Goal: Information Seeking & Learning: Stay updated

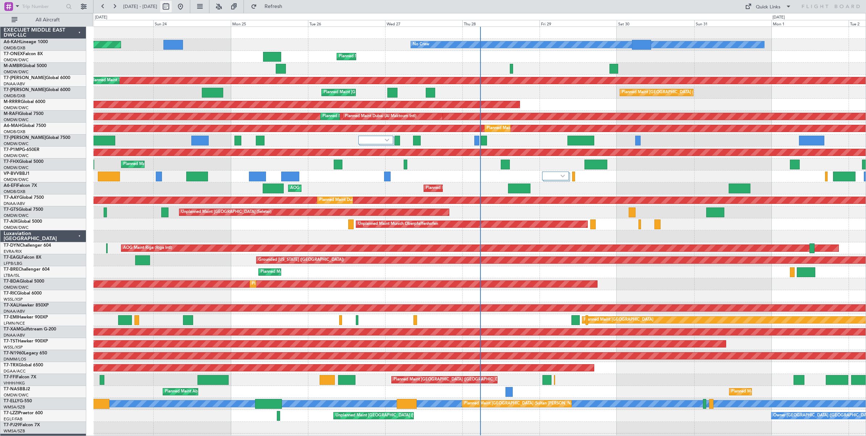
click at [172, 6] on button at bounding box center [166, 7] width 12 height 12
select select "8"
select select "2025"
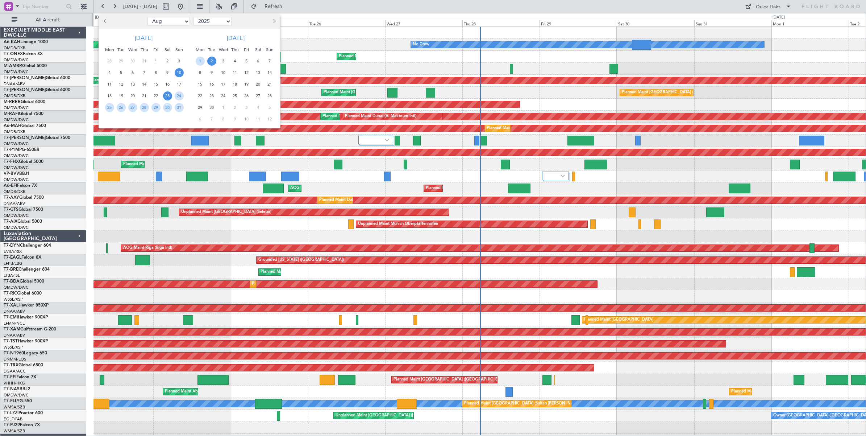
click at [178, 73] on span "10" at bounding box center [179, 72] width 9 height 9
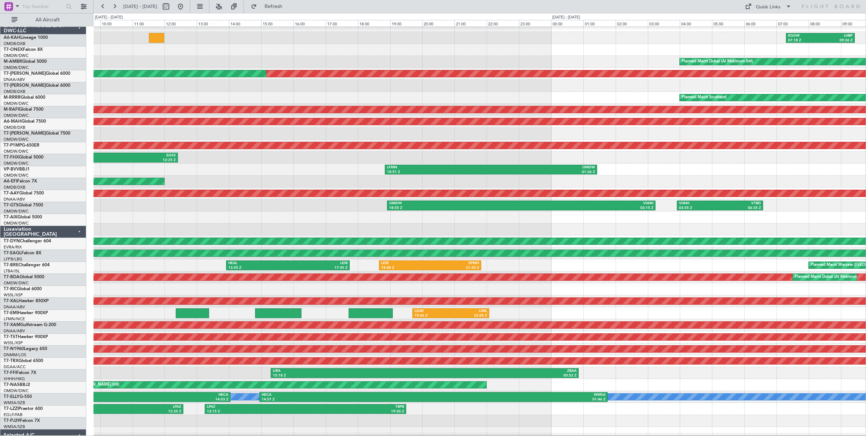
scroll to position [12, 0]
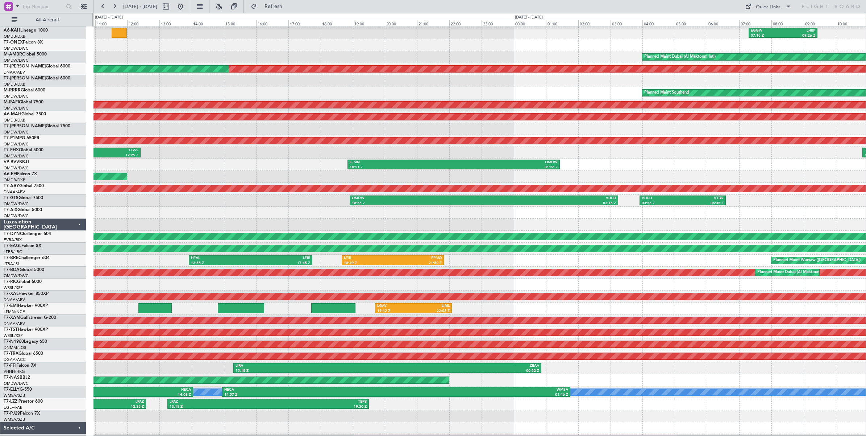
click at [289, 174] on div "Unplanned Maint [GEOGRAPHIC_DATA] ([GEOGRAPHIC_DATA] Intl) OMDB 12:08 Z VIDP 15…" at bounding box center [480, 177] width 773 height 12
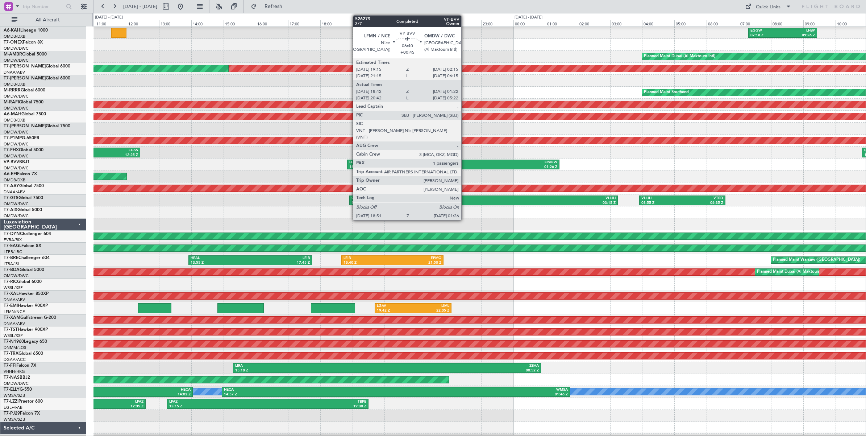
click at [465, 164] on div "OMDW" at bounding box center [506, 162] width 104 height 5
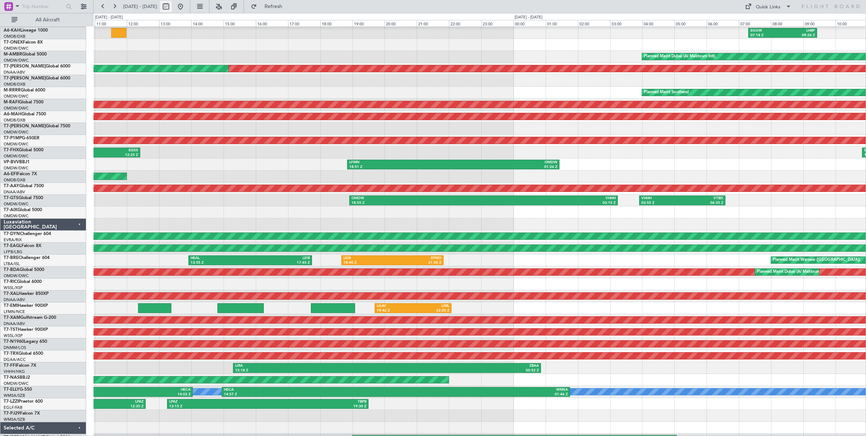
click at [172, 7] on button at bounding box center [166, 7] width 12 height 12
select select "8"
select select "2025"
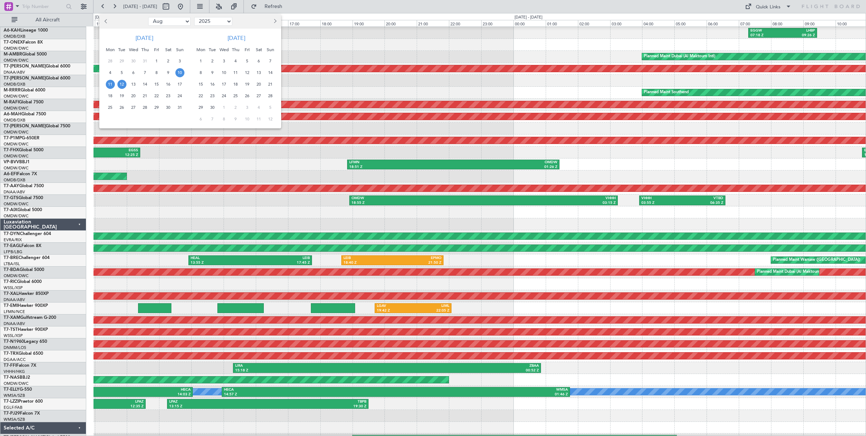
click at [122, 86] on span "12" at bounding box center [121, 84] width 9 height 9
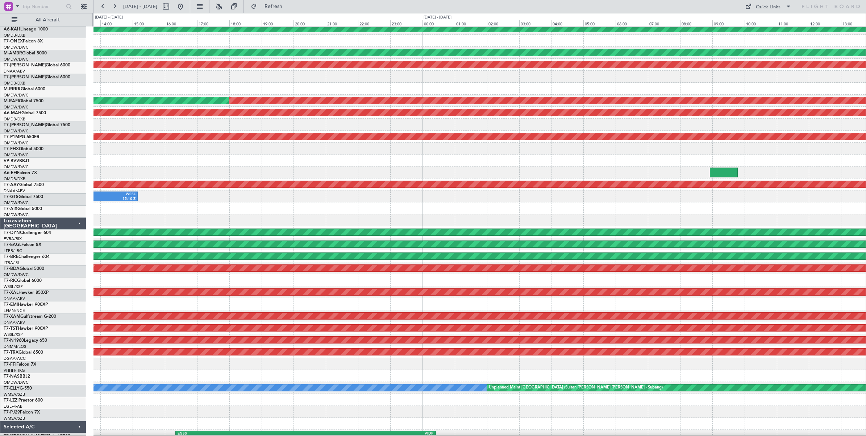
scroll to position [22, 0]
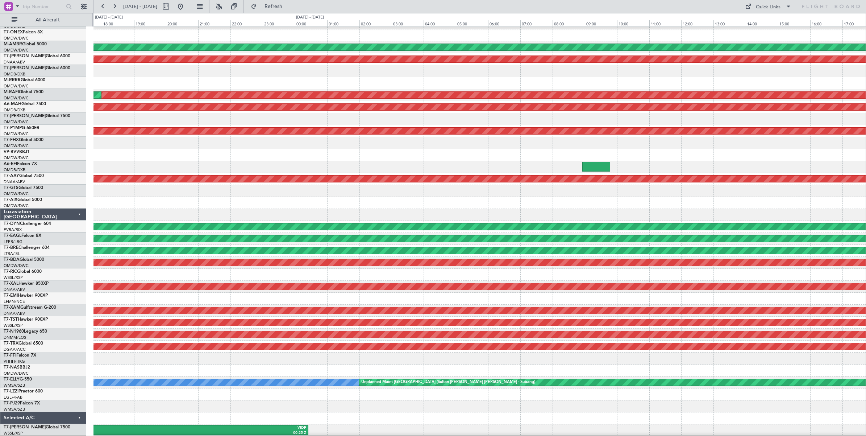
click at [142, 69] on div "Unplanned Maint Budapest ([PERSON_NAME] Intl) Planned Maint [GEOGRAPHIC_DATA] (…" at bounding box center [480, 220] width 773 height 431
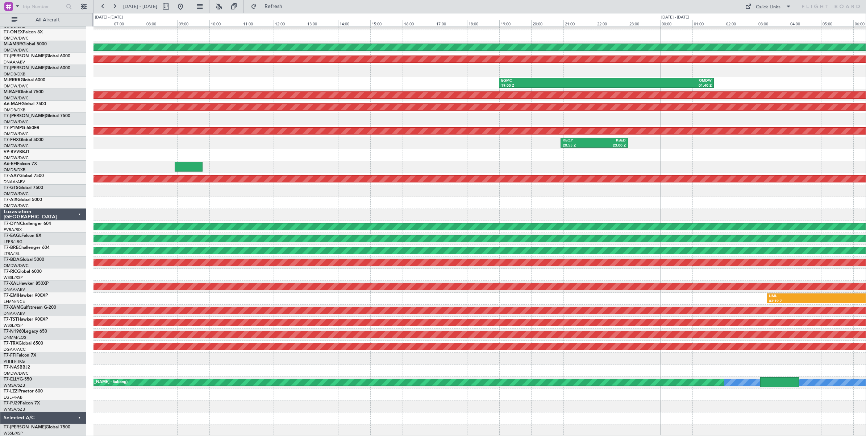
click at [235, 75] on div "Unplanned Maint Budapest ([PERSON_NAME] Intl) Planned Maint [GEOGRAPHIC_DATA] (…" at bounding box center [480, 220] width 773 height 431
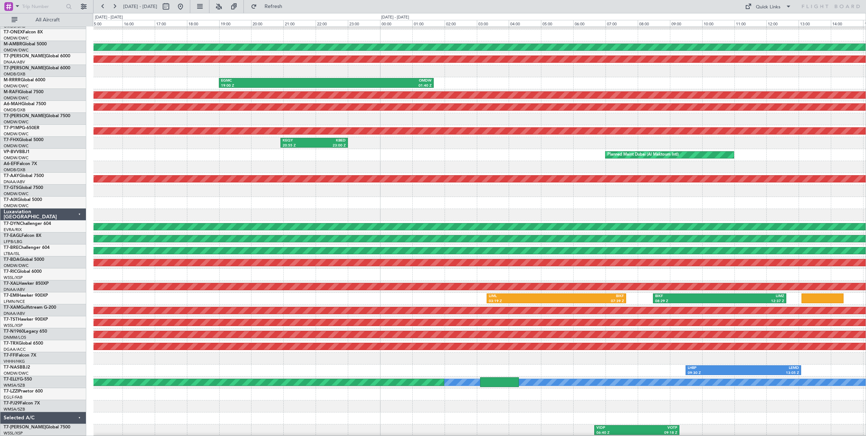
click at [481, 78] on div "EGMC 19:00 Z OMDW 01:40 Z" at bounding box center [480, 83] width 773 height 12
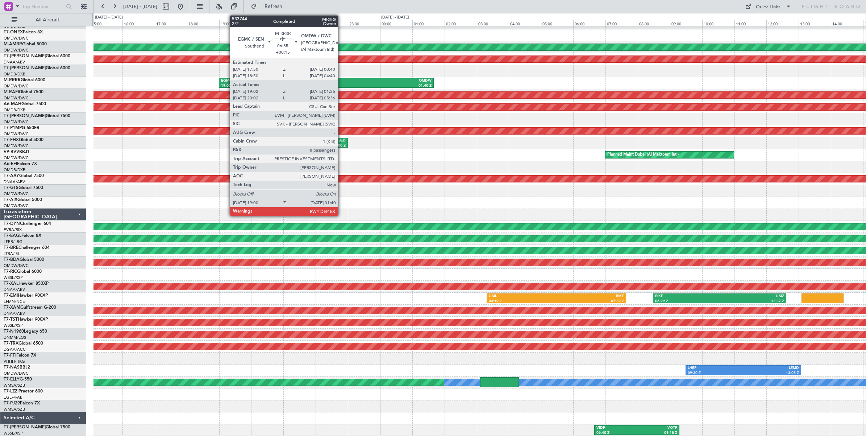
click at [342, 83] on div "OMDW" at bounding box center [378, 80] width 105 height 5
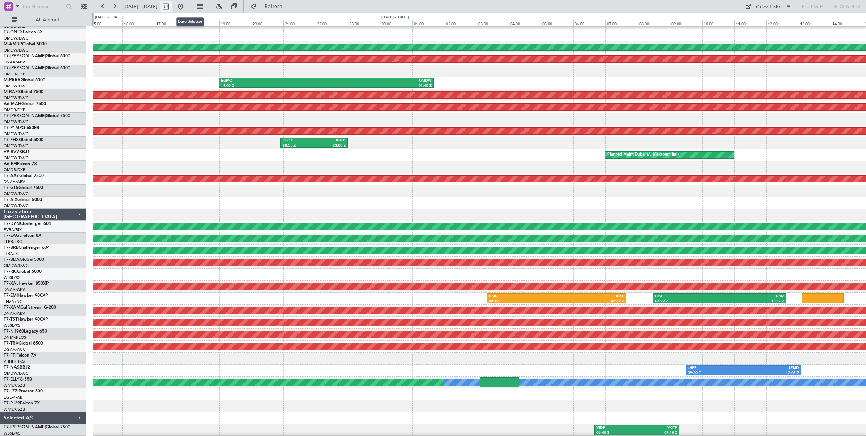
click at [172, 8] on button at bounding box center [166, 7] width 12 height 12
select select "8"
select select "2025"
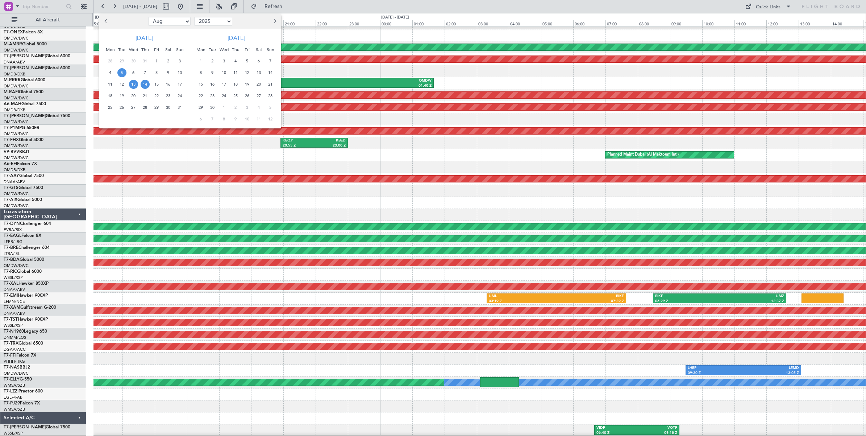
click at [121, 73] on span "5" at bounding box center [121, 72] width 9 height 9
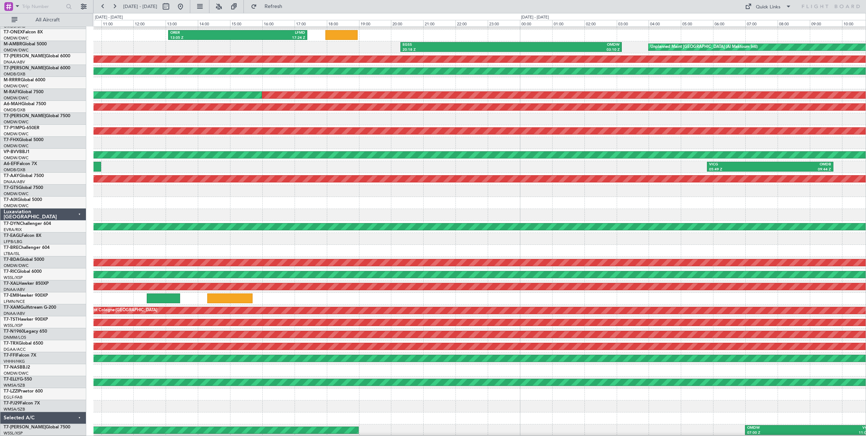
click at [194, 181] on div "Planned Maint [GEOGRAPHIC_DATA] ([GEOGRAPHIC_DATA]) ORER 13:05 Z LFMD 17:24 Z E…" at bounding box center [480, 220] width 773 height 431
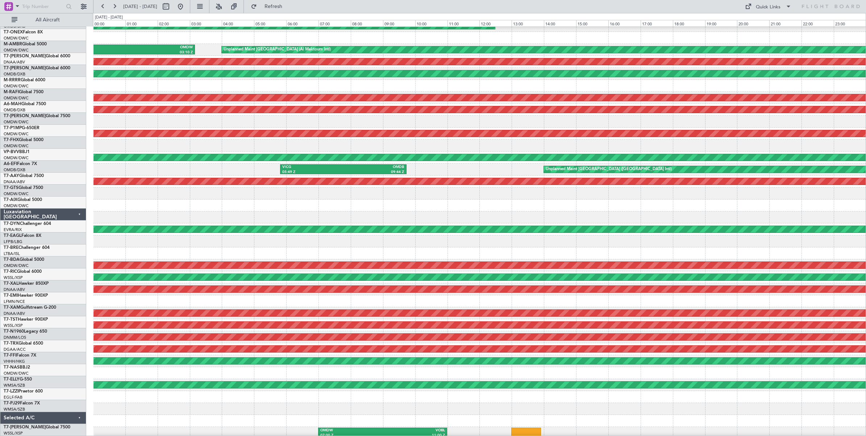
scroll to position [19, 0]
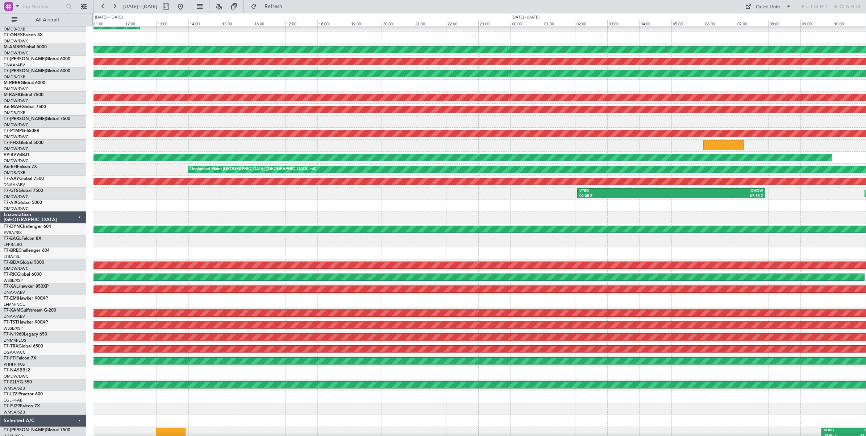
click at [193, 206] on div at bounding box center [480, 205] width 773 height 12
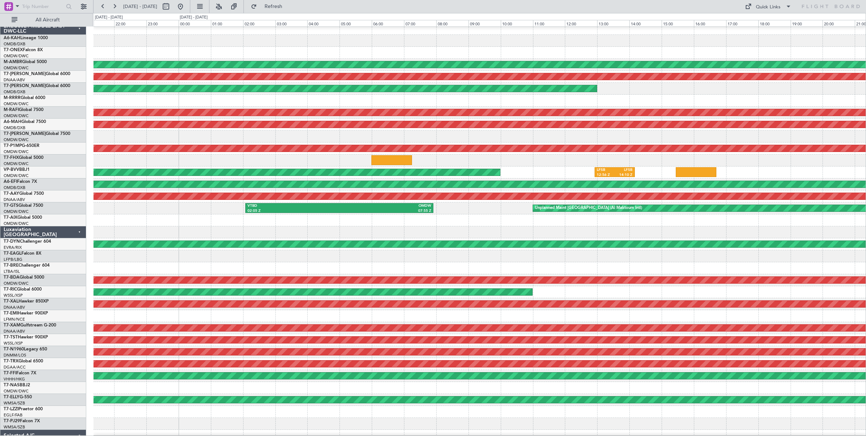
scroll to position [0, 0]
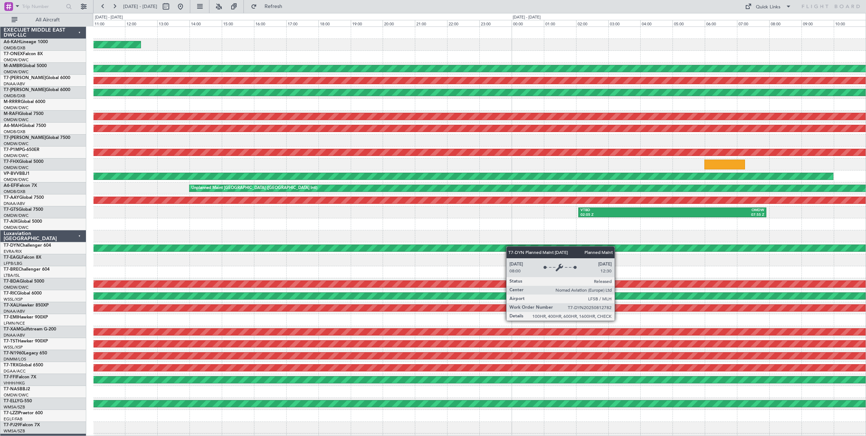
click at [673, 248] on div "Planned Maint [GEOGRAPHIC_DATA] ([GEOGRAPHIC_DATA]) Unplanned Maint [GEOGRAPHIC…" at bounding box center [480, 242] width 773 height 431
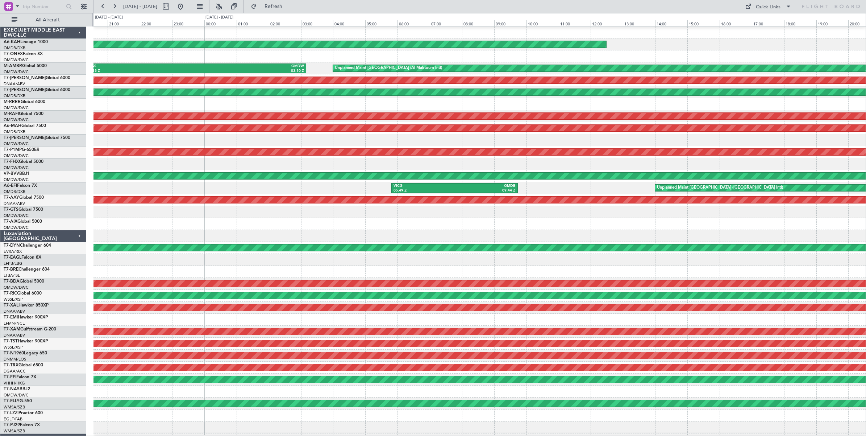
scroll to position [8, 0]
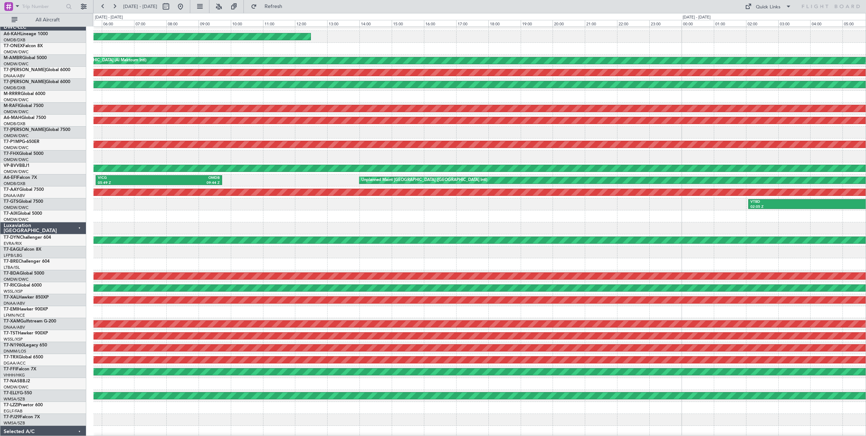
click at [298, 226] on div at bounding box center [480, 228] width 773 height 12
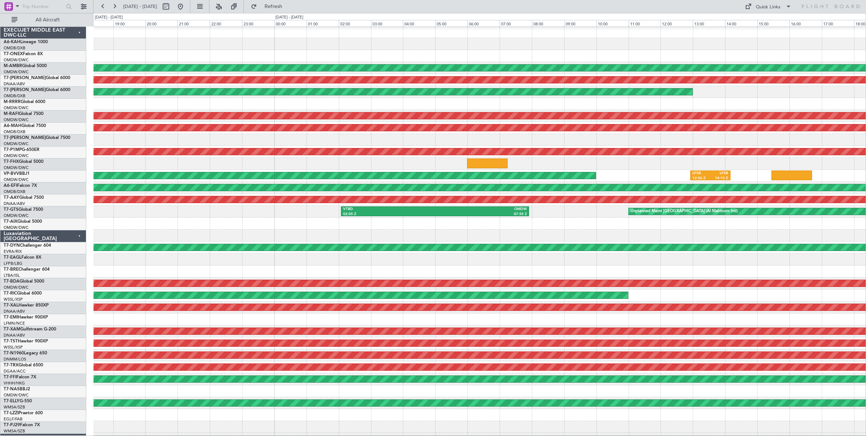
scroll to position [0, 0]
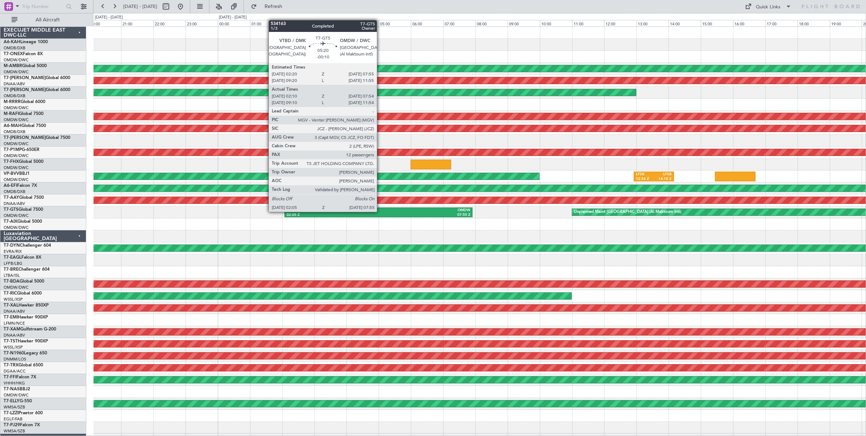
click at [381, 211] on div "OMDW" at bounding box center [425, 210] width 92 height 5
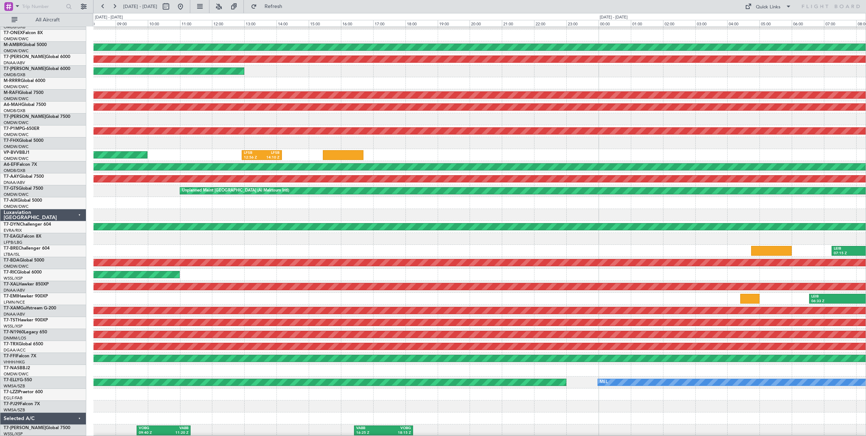
scroll to position [22, 0]
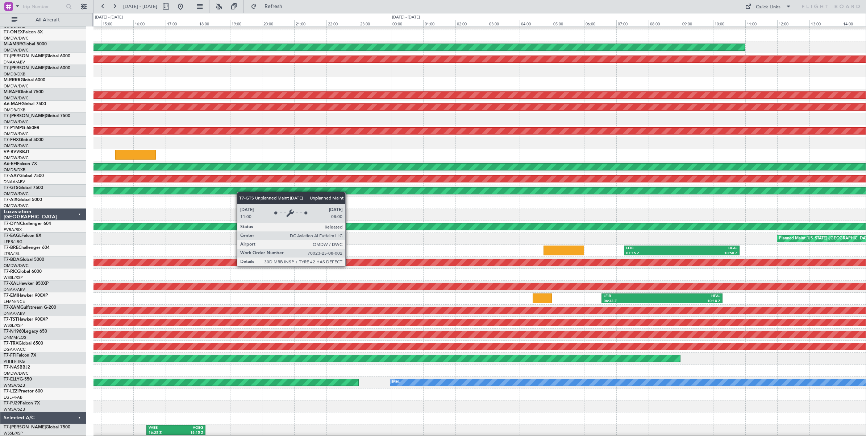
click at [202, 187] on div "Unplanned Maint [GEOGRAPHIC_DATA] (Al Maktoum Intl) Unplanned Maint [GEOGRAPHIC…" at bounding box center [480, 220] width 773 height 431
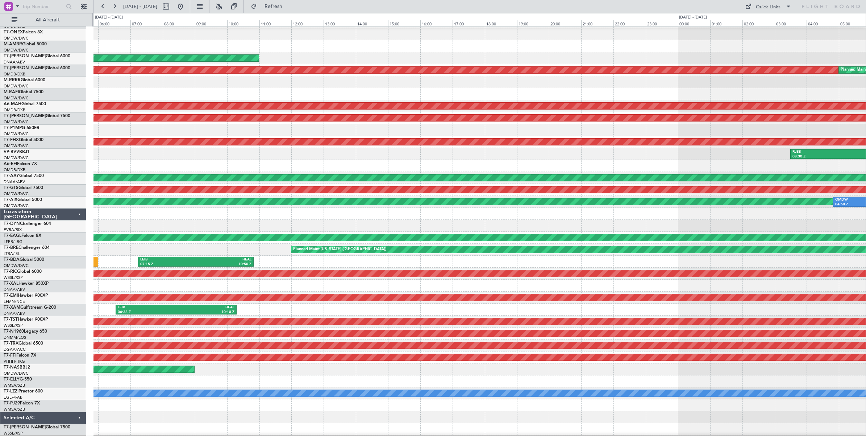
click at [218, 208] on div at bounding box center [480, 214] width 773 height 12
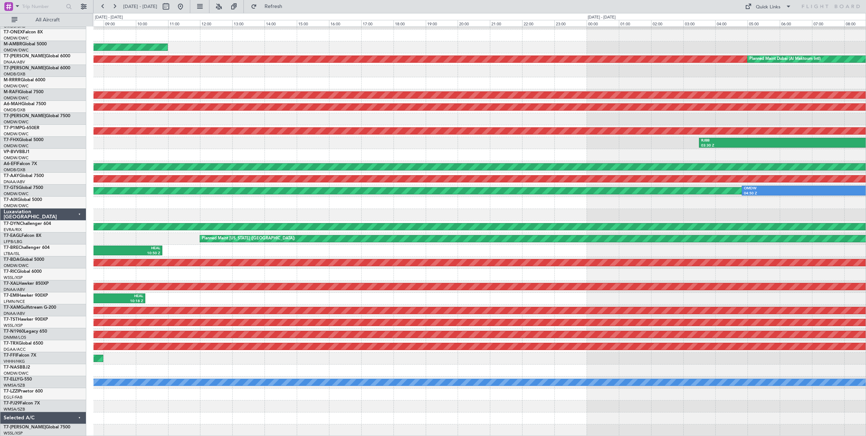
scroll to position [0, 0]
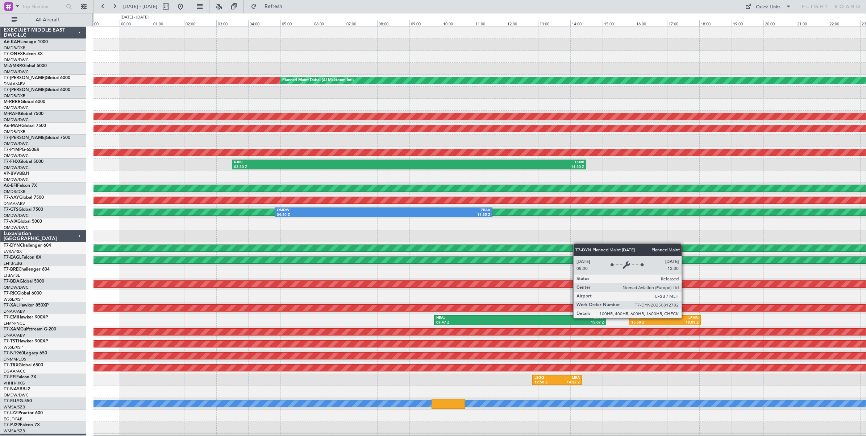
click at [357, 245] on div "Unplanned Maint [GEOGRAPHIC_DATA] (Al Maktoum Intl) Planned Maint [GEOGRAPHIC_D…" at bounding box center [480, 242] width 773 height 431
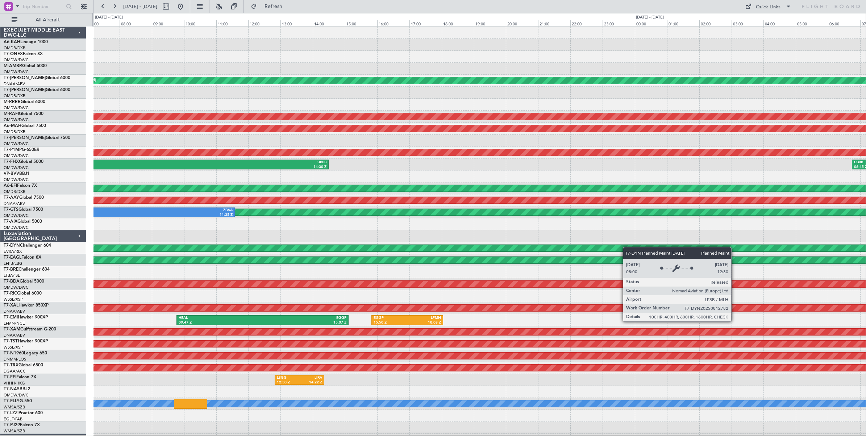
click at [205, 243] on div "Unplanned Maint [GEOGRAPHIC_DATA] (Al Maktoum Intl) Planned Maint [GEOGRAPHIC_D…" at bounding box center [480, 242] width 773 height 431
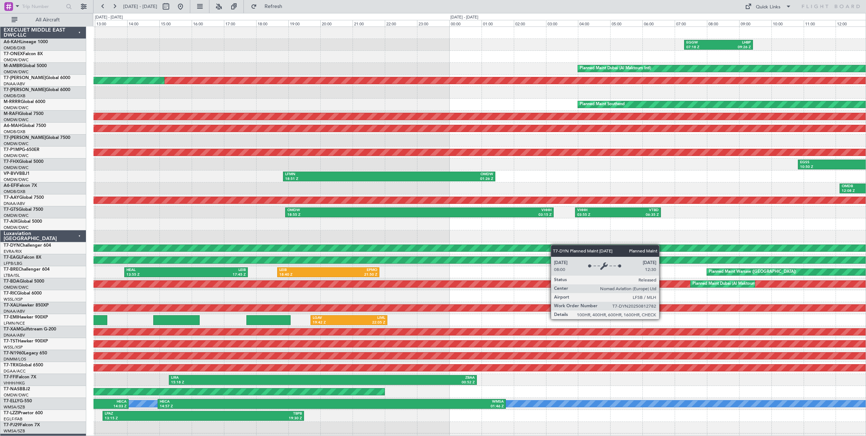
click at [480, 247] on div "Planned Maint [GEOGRAPHIC_DATA]-[GEOGRAPHIC_DATA]" at bounding box center [480, 248] width 773 height 12
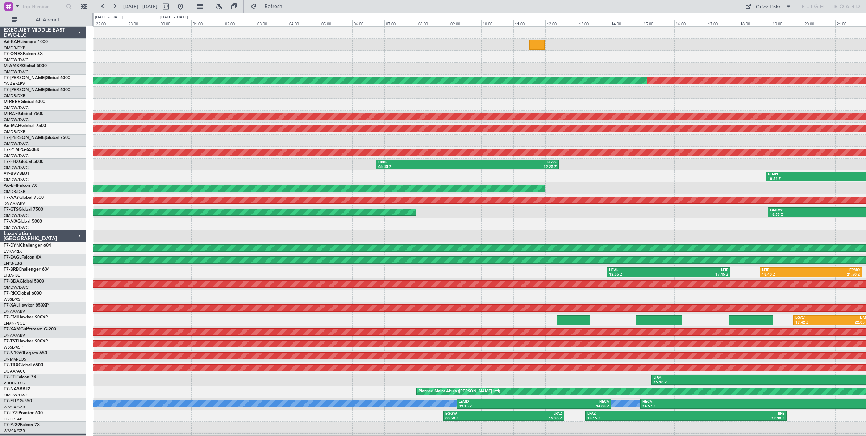
click at [648, 233] on div "Unplanned Maint [GEOGRAPHIC_DATA] (Al Maktoum Intl) Planned Maint [GEOGRAPHIC_D…" at bounding box center [480, 242] width 773 height 431
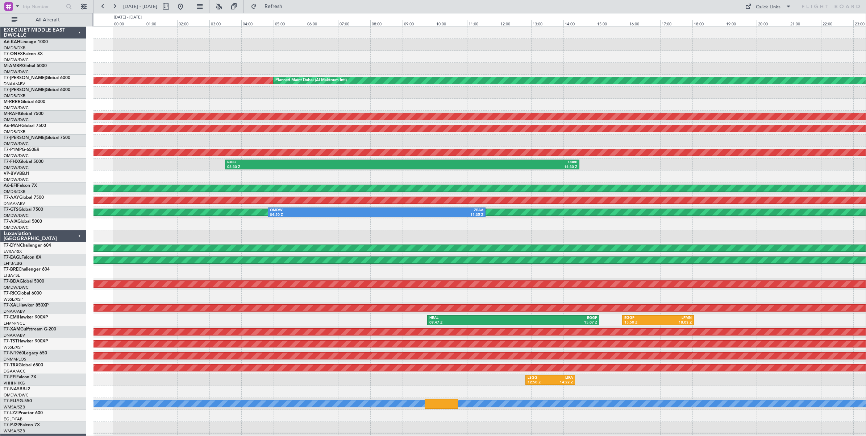
click at [464, 236] on div at bounding box center [480, 236] width 773 height 12
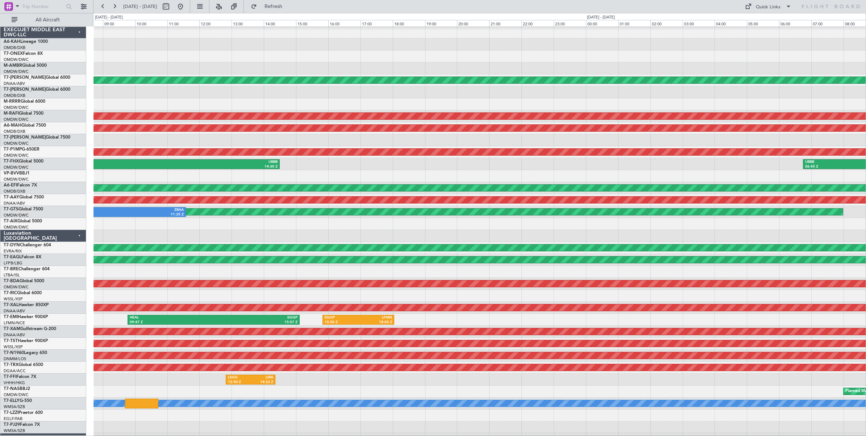
scroll to position [13, 0]
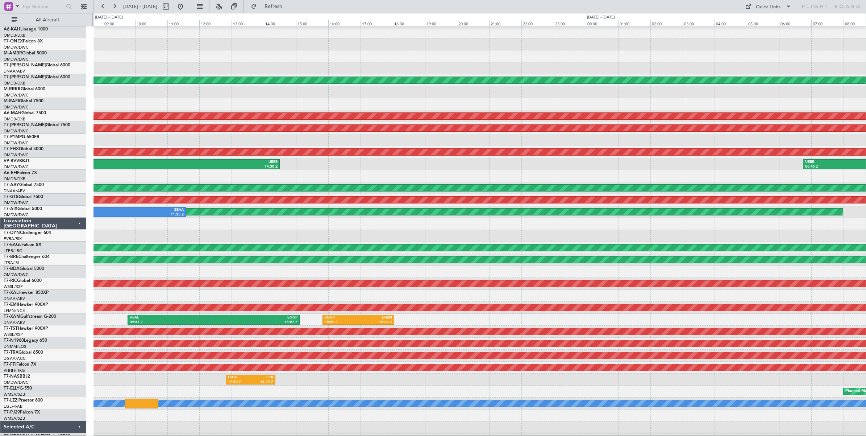
click at [262, 230] on div at bounding box center [480, 236] width 773 height 12
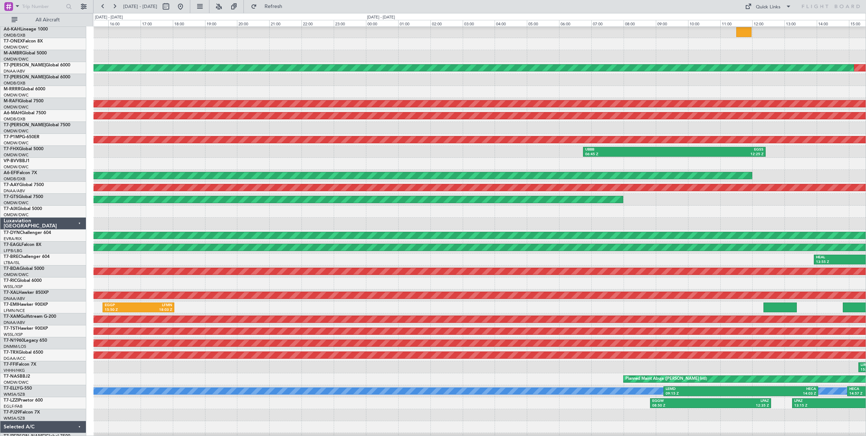
scroll to position [0, 0]
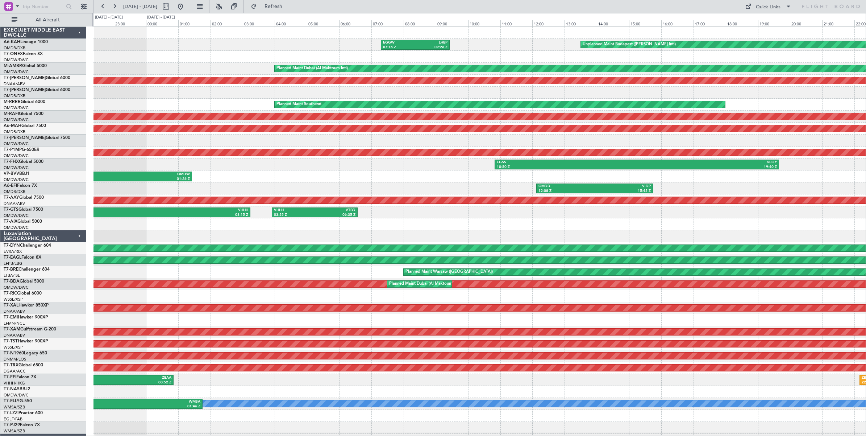
click at [219, 233] on div at bounding box center [480, 236] width 773 height 12
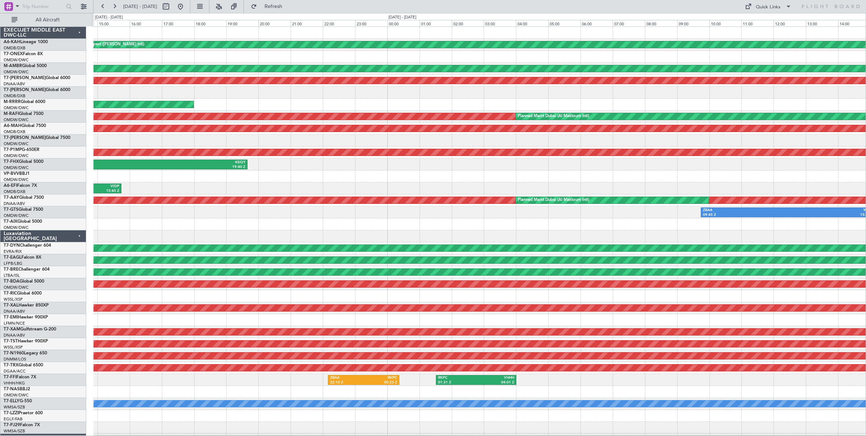
click at [211, 233] on div at bounding box center [480, 236] width 773 height 12
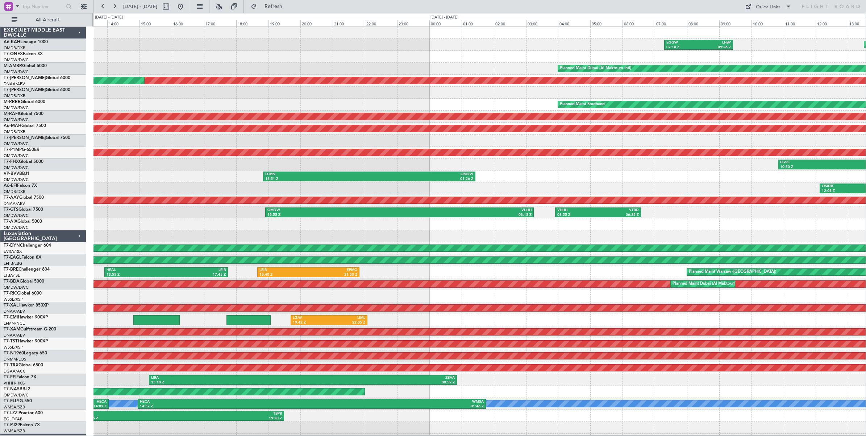
click at [364, 245] on div "Unplanned Maint Budapest ([PERSON_NAME] Intl) EGGW 07:18 Z LHBP 09:26 Z Planned…" at bounding box center [480, 242] width 773 height 431
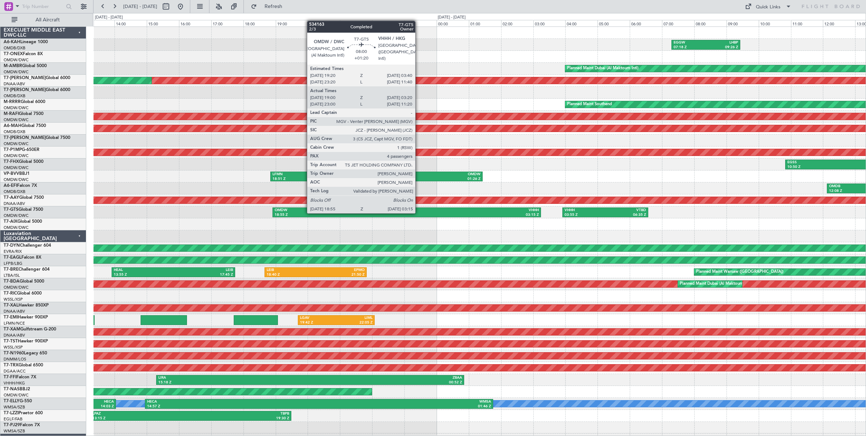
click at [419, 213] on div "03:15 Z" at bounding box center [473, 214] width 132 height 5
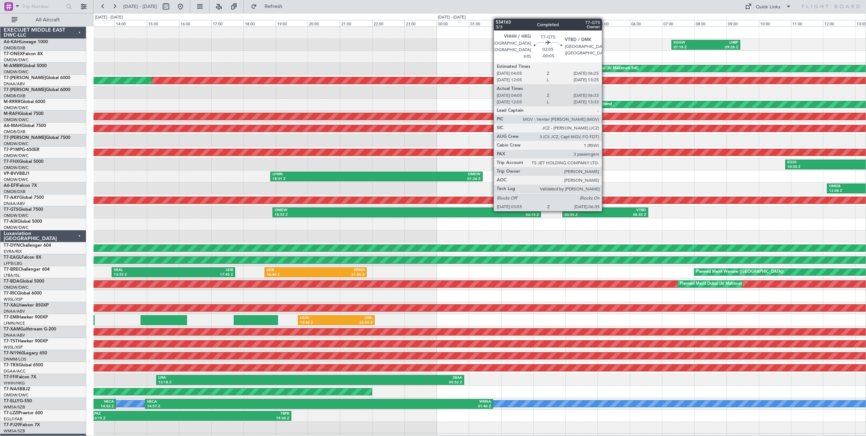
click at [606, 211] on div "VTBD" at bounding box center [626, 210] width 41 height 5
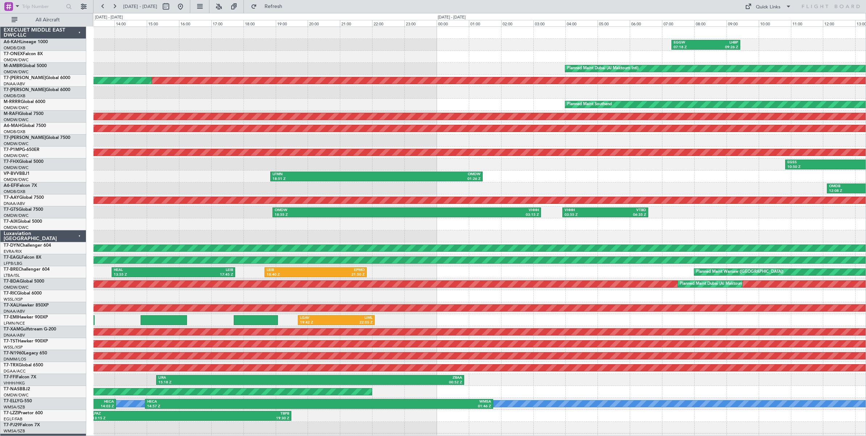
click at [753, 188] on div "OMDB 12:08 Z VIDP 15:45 Z Unplanned Maint [GEOGRAPHIC_DATA] ([GEOGRAPHIC_DATA] …" at bounding box center [480, 188] width 773 height 12
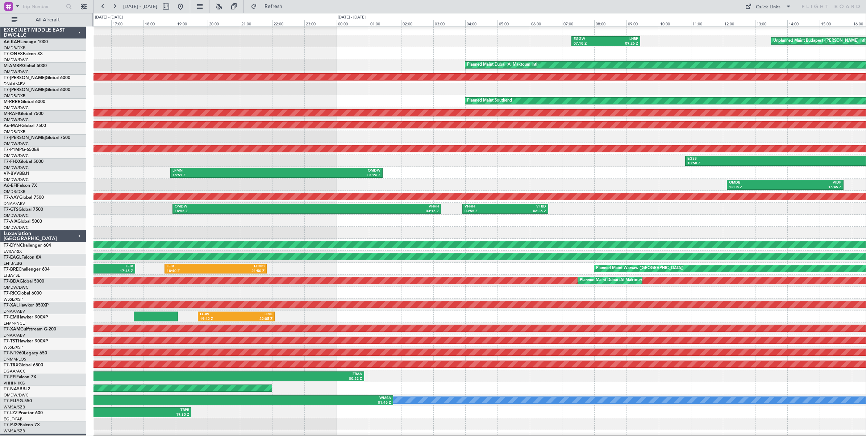
scroll to position [15, 0]
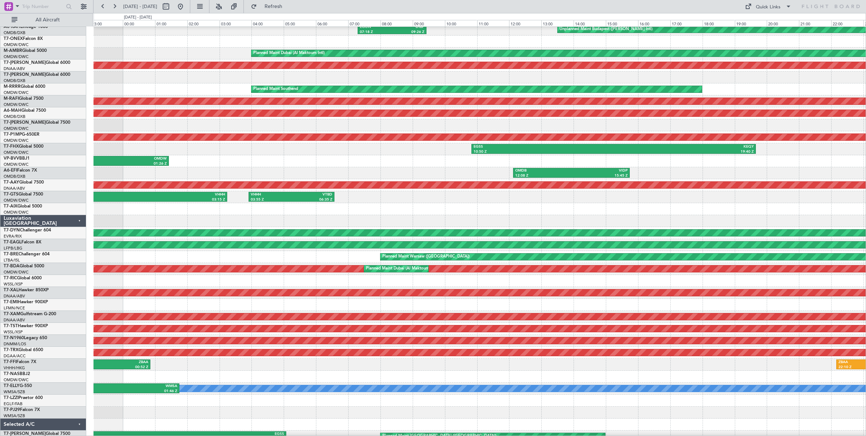
click at [499, 209] on div at bounding box center [480, 209] width 773 height 12
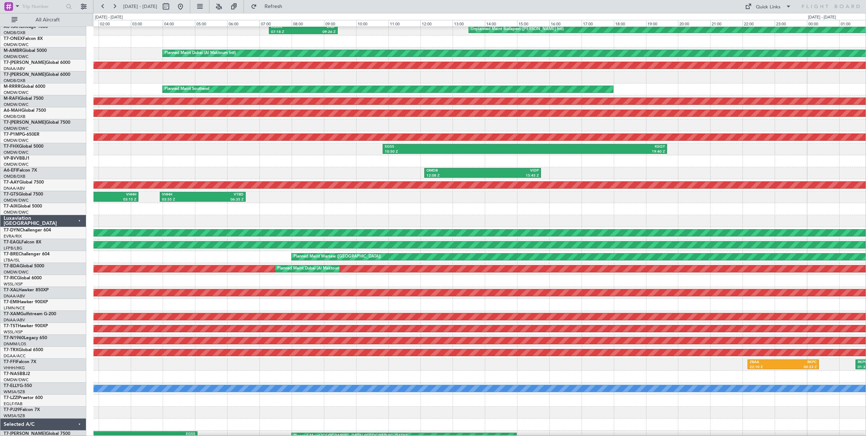
click at [406, 210] on div at bounding box center [480, 209] width 773 height 12
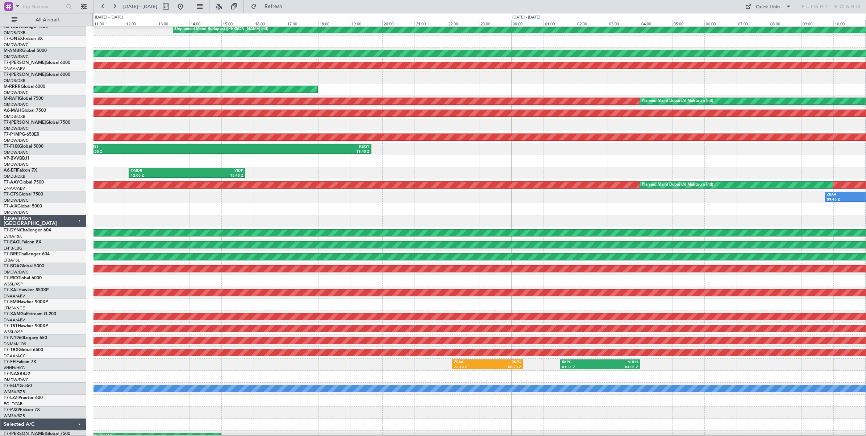
scroll to position [22, 0]
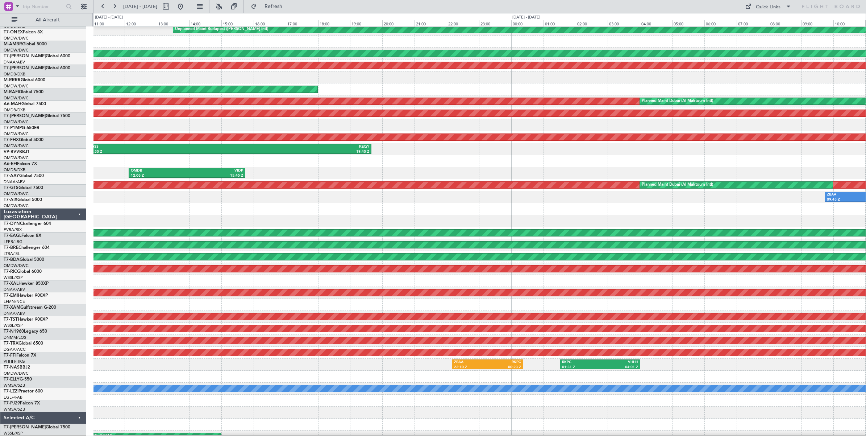
click at [419, 198] on div "Unplanned Maint Budapest ([PERSON_NAME] Intl) EGGW 07:18 Z LHBP 09:26 Z Planned…" at bounding box center [480, 227] width 773 height 431
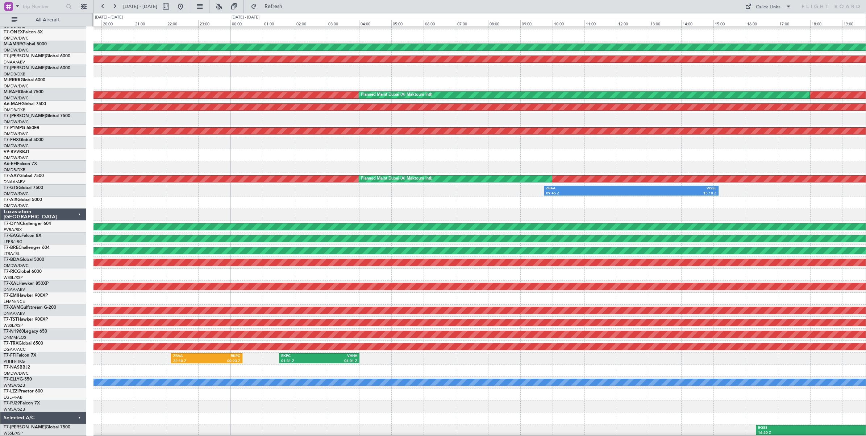
scroll to position [15, 0]
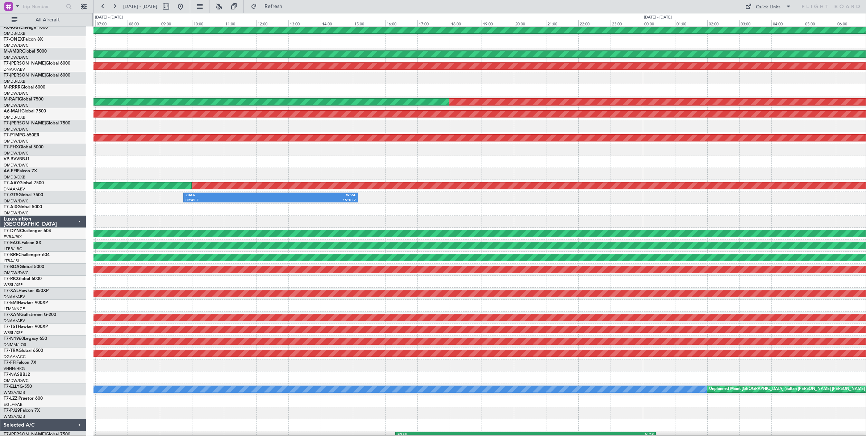
click at [346, 216] on div at bounding box center [480, 222] width 773 height 12
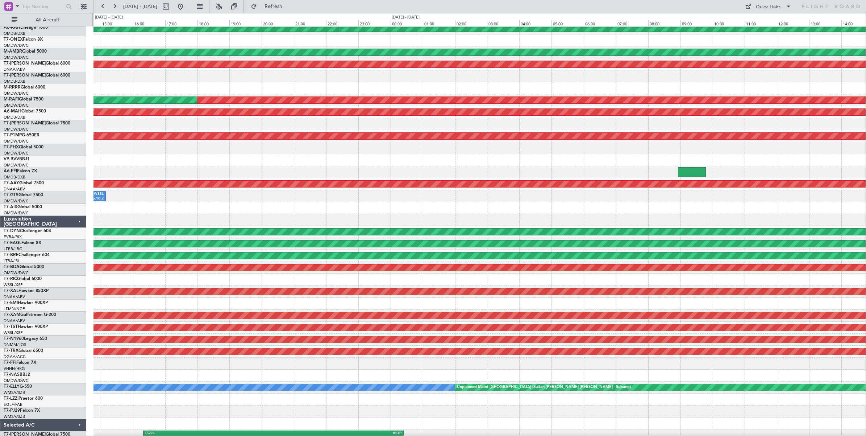
scroll to position [22, 0]
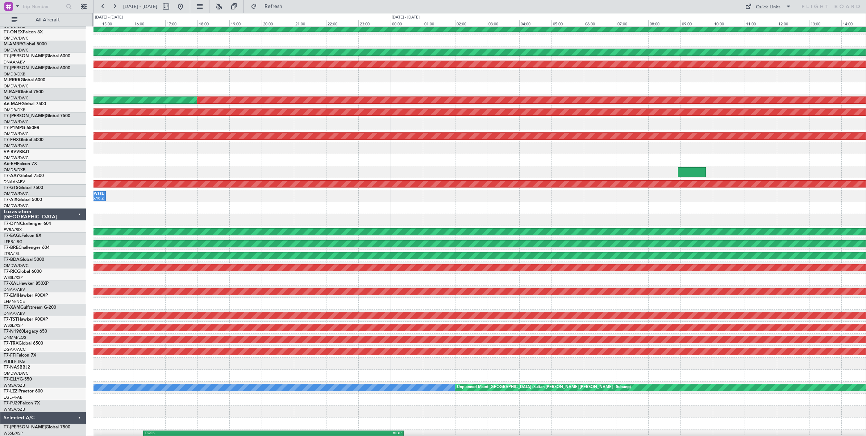
click at [336, 218] on div "Unplanned Maint Budapest ([PERSON_NAME] Intl) Planned Maint [GEOGRAPHIC_DATA] (…" at bounding box center [480, 226] width 773 height 431
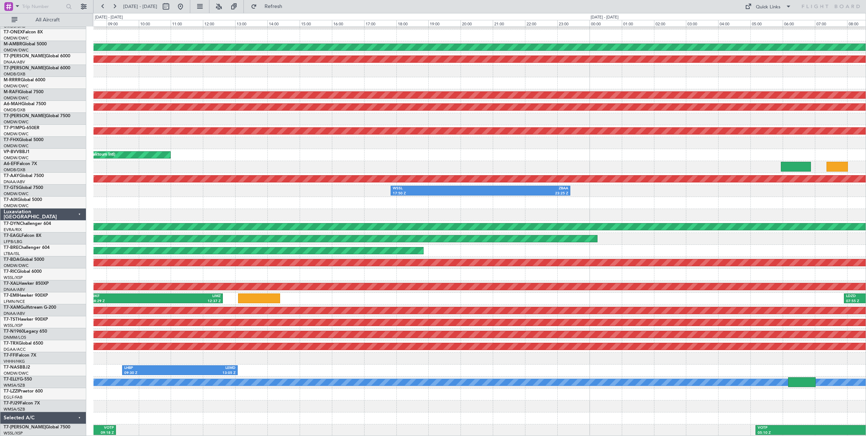
scroll to position [19, 0]
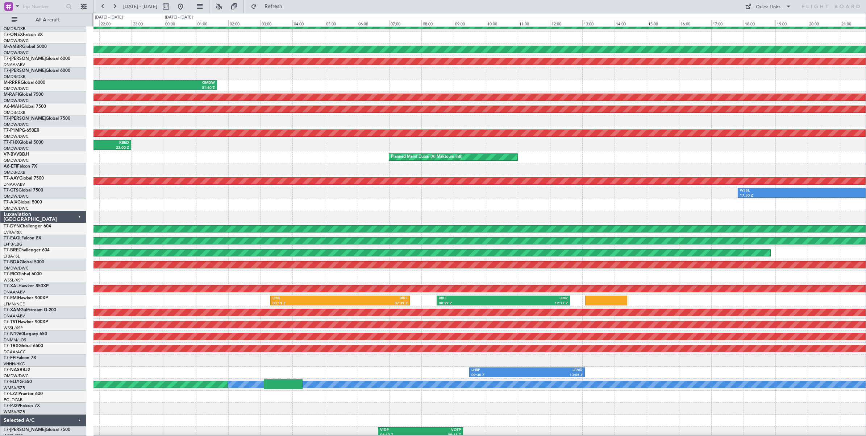
click at [718, 210] on div at bounding box center [480, 205] width 773 height 12
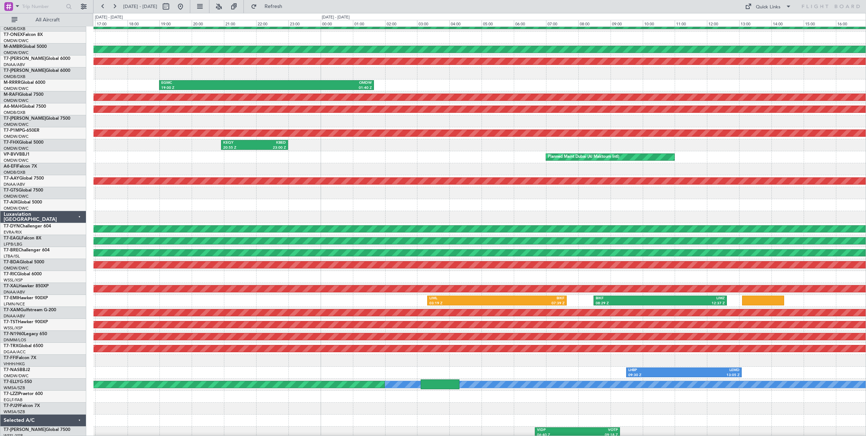
scroll to position [0, 0]
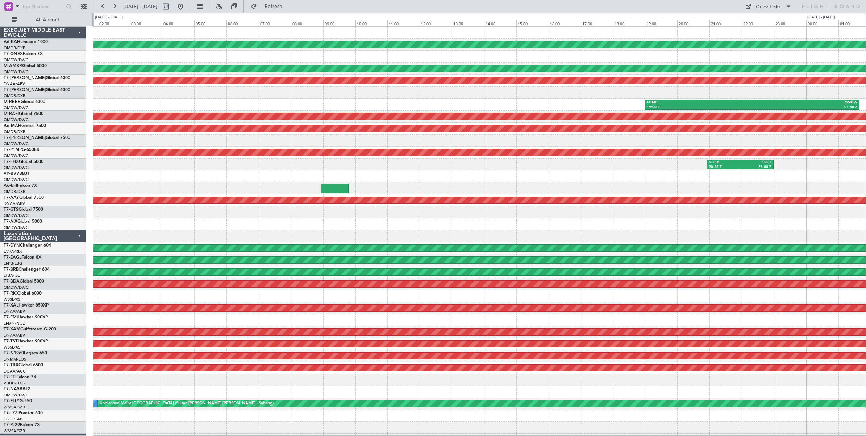
click at [707, 243] on div "Unplanned Maint Budapest ([PERSON_NAME] Intl) Planned Maint [GEOGRAPHIC_DATA] (…" at bounding box center [480, 242] width 773 height 431
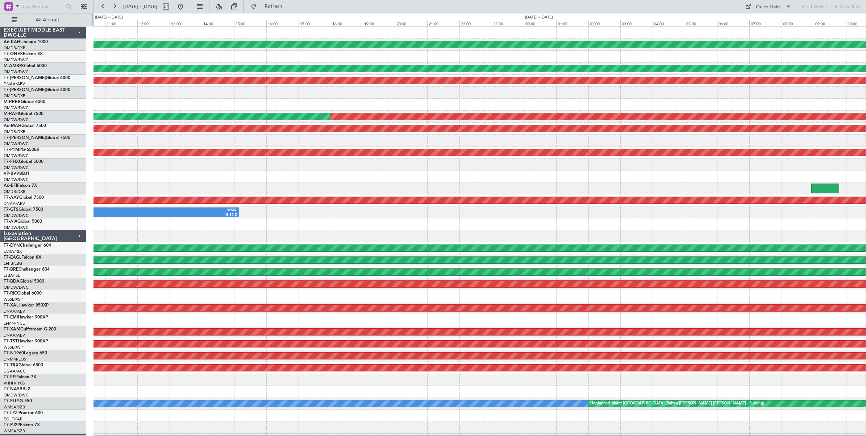
click at [775, 247] on div "Unplanned Maint Budapest ([PERSON_NAME] Intl) Planned Maint [GEOGRAPHIC_DATA] (…" at bounding box center [480, 242] width 773 height 431
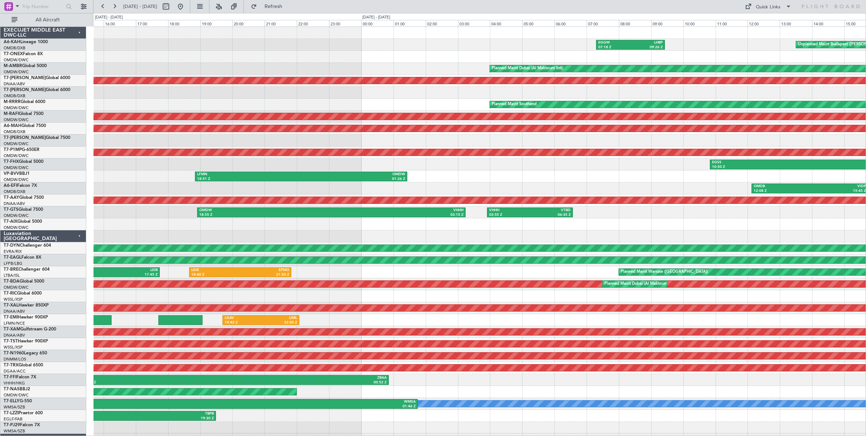
click at [822, 303] on div "Unplanned Maint Budapest ([PERSON_NAME] Intl) EGGW 07:18 Z LHBP 09:26 Z Planned…" at bounding box center [480, 242] width 773 height 431
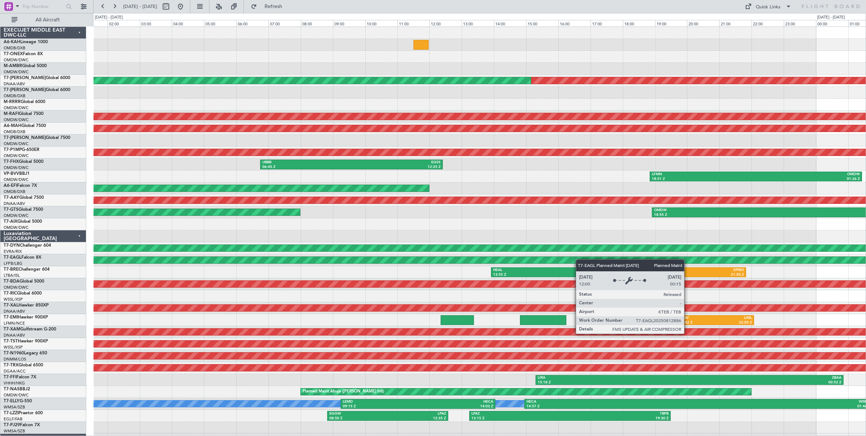
click at [775, 266] on div "EGGW 07:18 Z LHBP 09:26 Z Planned Maint [GEOGRAPHIC_DATA] (Al Maktoum Intl) Unp…" at bounding box center [480, 242] width 773 height 431
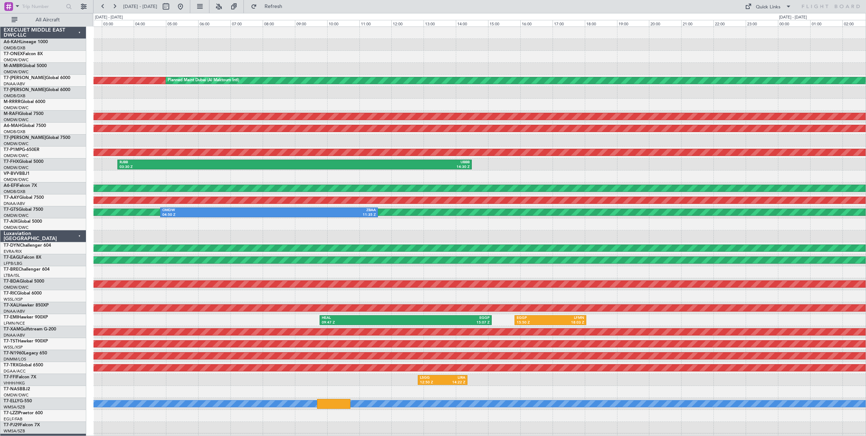
click at [805, 254] on div "Unplanned Maint [GEOGRAPHIC_DATA] (Al Maktoum Intl) Planned Maint [GEOGRAPHIC_D…" at bounding box center [480, 242] width 773 height 431
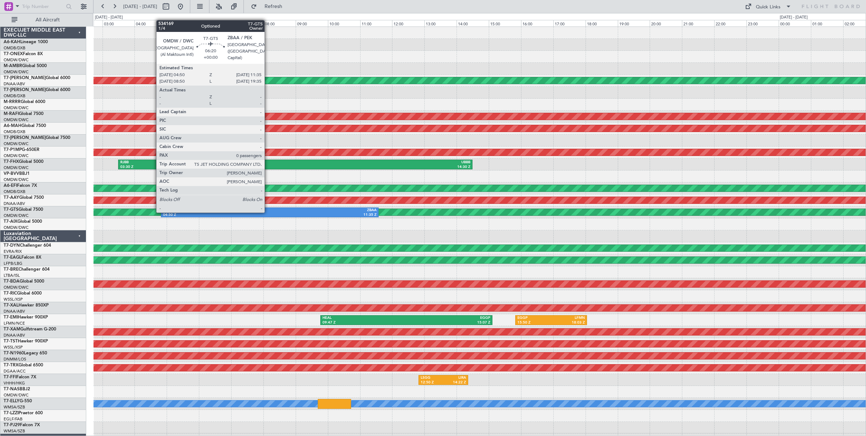
click at [268, 211] on div "OMDW" at bounding box center [216, 210] width 107 height 5
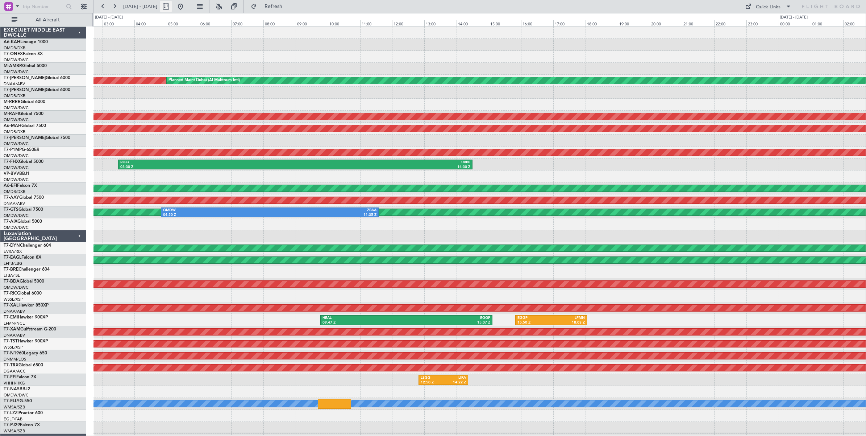
click at [172, 8] on button at bounding box center [166, 7] width 12 height 12
select select "8"
select select "2025"
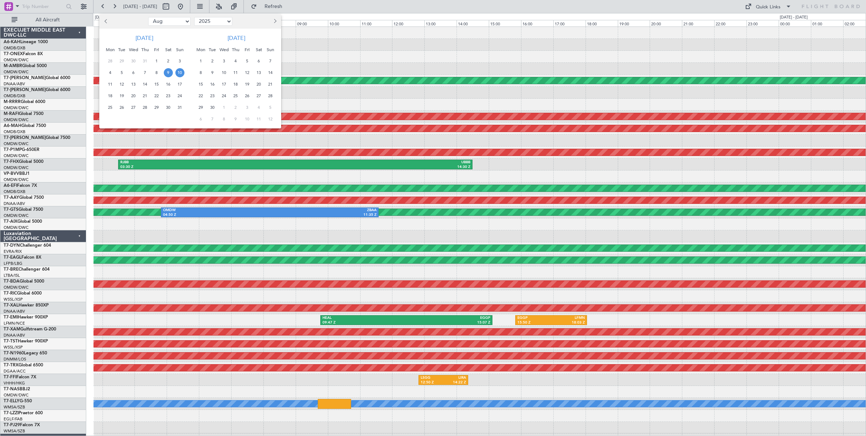
click at [166, 22] on select "Jan Feb Mar Apr May Jun [DATE] Aug Sep Oct Nov Dec" at bounding box center [169, 21] width 42 height 9
select select "7"
click at [148, 17] on select "Jan Feb Mar Apr May Jun [DATE] Aug Sep Oct Nov Dec" at bounding box center [169, 21] width 42 height 9
click at [122, 74] on span "8" at bounding box center [121, 72] width 9 height 9
click at [121, 74] on span "8" at bounding box center [121, 72] width 9 height 9
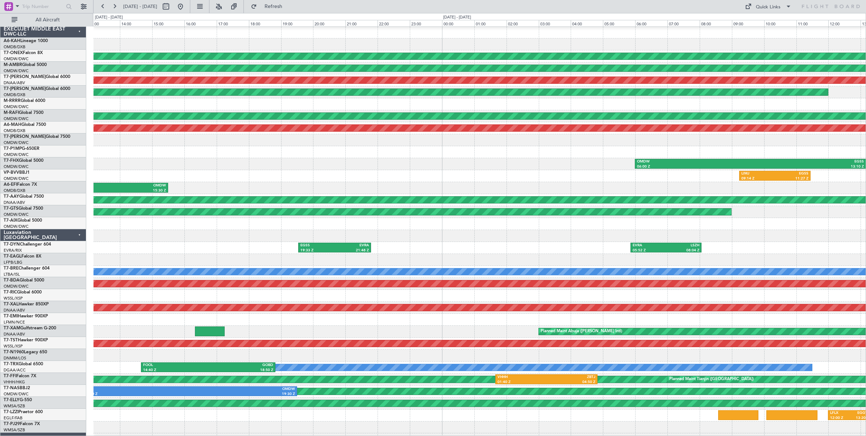
click at [302, 178] on div "LIMJ 09:14 Z EGSS 11:27 Z" at bounding box center [480, 176] width 773 height 12
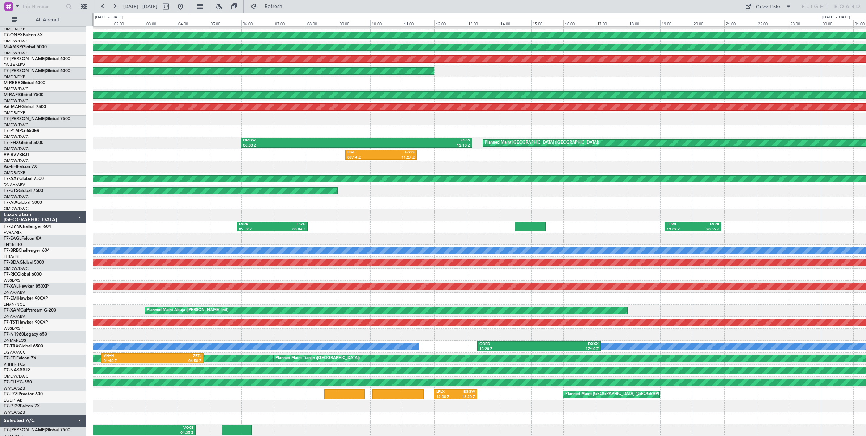
scroll to position [22, 0]
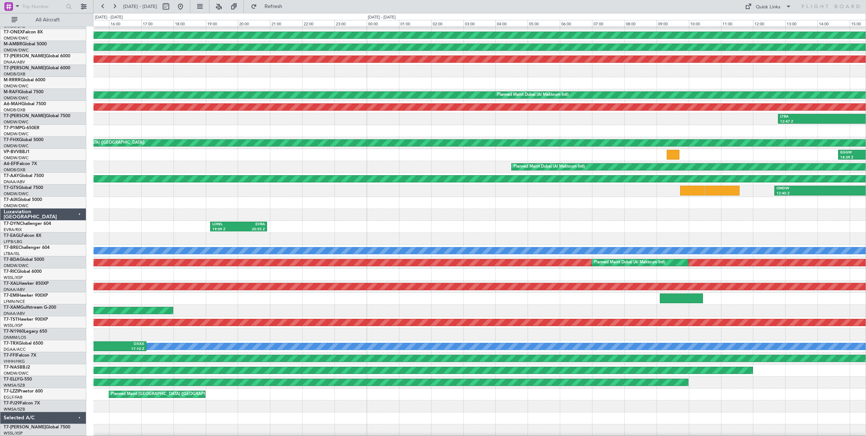
click at [285, 163] on div "Planned Maint Dubai (Al Maktoum Intl)" at bounding box center [480, 167] width 773 height 12
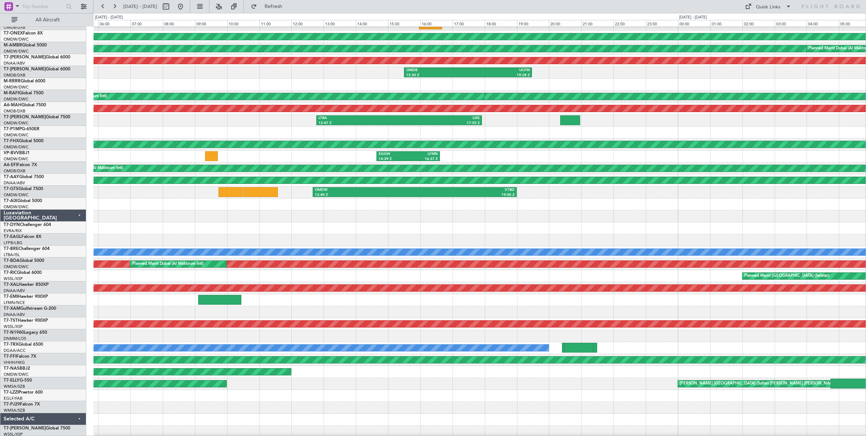
scroll to position [20, 0]
click at [182, 158] on div "EGGW 14:39 Z LFMN 16:37 Z" at bounding box center [480, 156] width 773 height 12
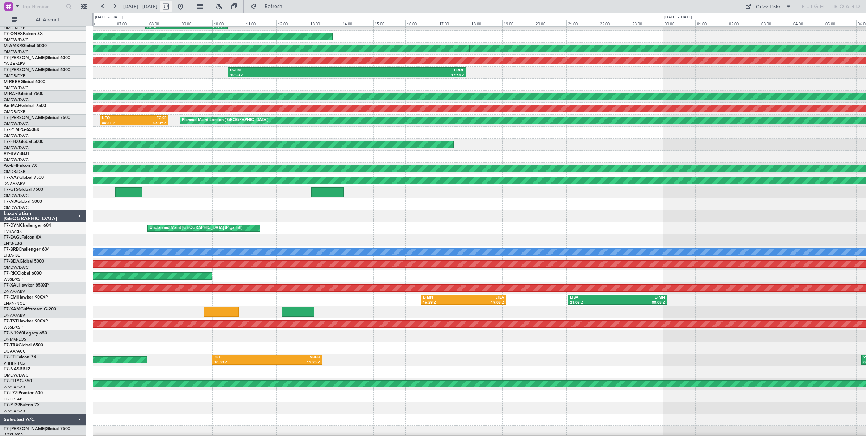
click at [172, 6] on button at bounding box center [166, 7] width 12 height 12
select select "7"
select select "2025"
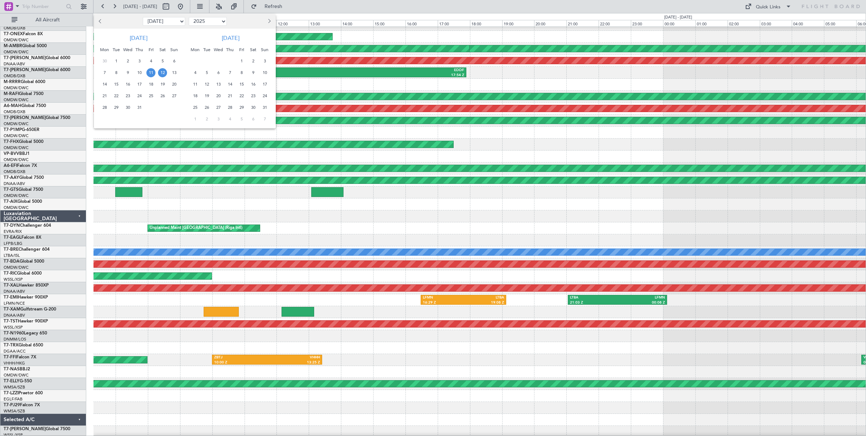
click at [103, 106] on span "28" at bounding box center [104, 107] width 9 height 9
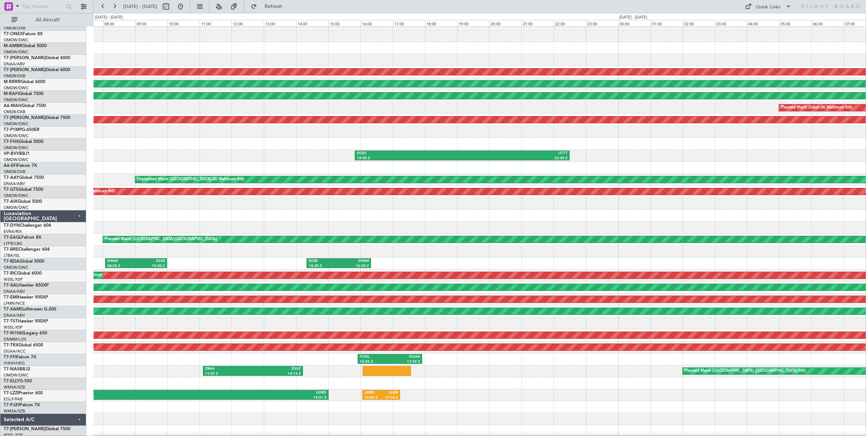
scroll to position [6, 0]
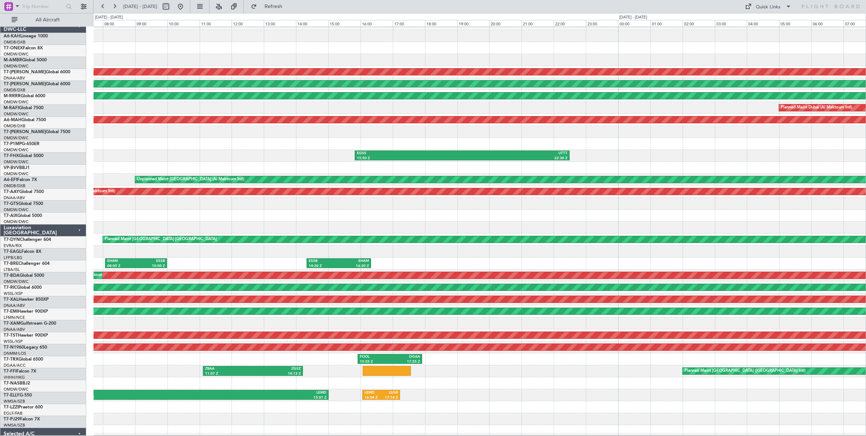
click at [506, 146] on div "EHAM 12:05 Z [PERSON_NAME] 14:17 Z" at bounding box center [480, 144] width 773 height 12
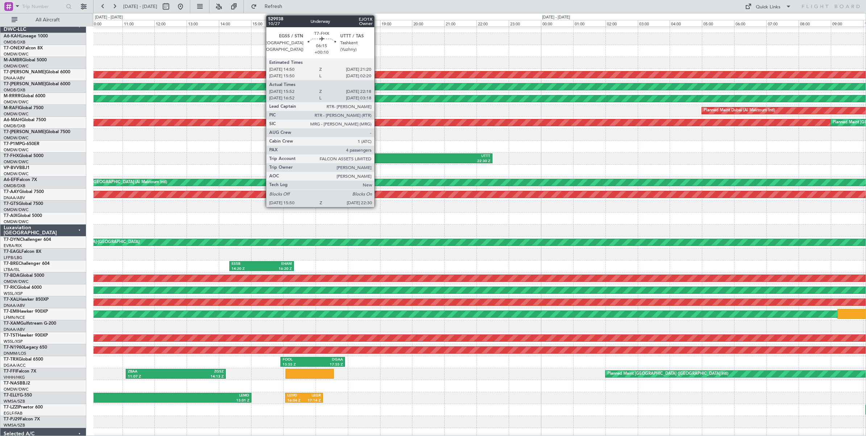
click at [378, 159] on div "15:50 Z" at bounding box center [332, 161] width 105 height 5
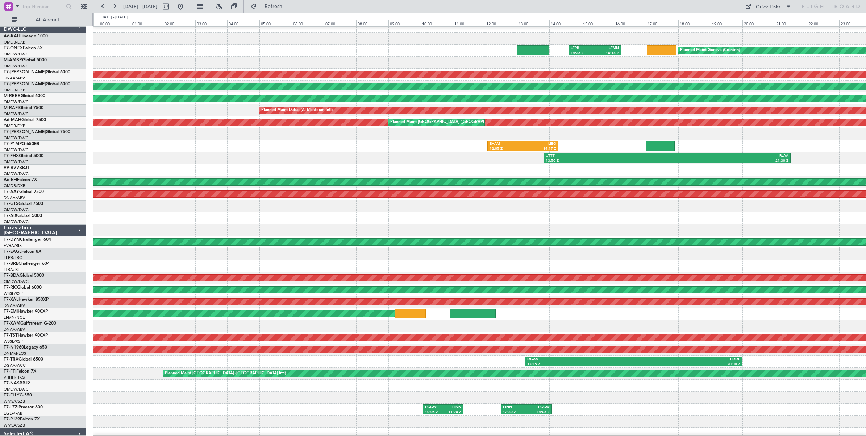
scroll to position [15, 0]
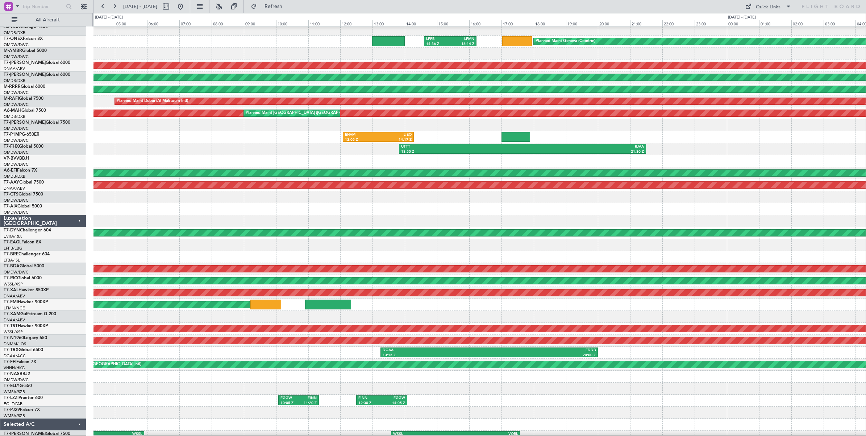
click at [133, 152] on div "UTTT 13:50 Z RJAA 21:30 Z EGSS 15:50 Z UTTT 22:30 Z" at bounding box center [480, 149] width 773 height 12
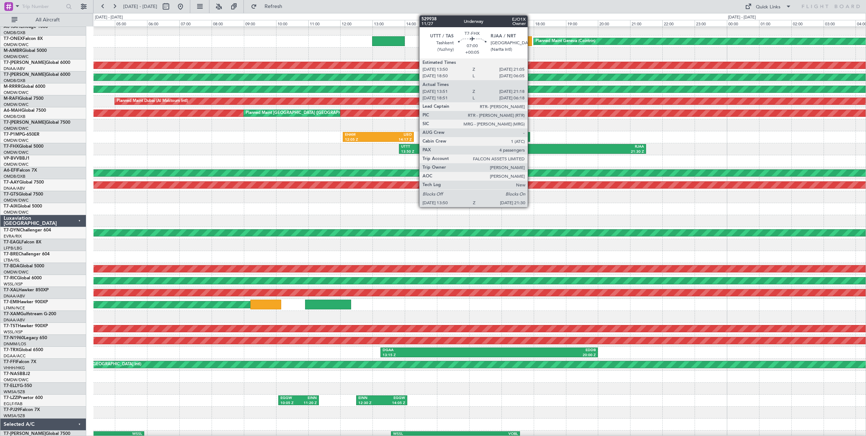
click at [531, 147] on div "RJAA" at bounding box center [583, 146] width 121 height 5
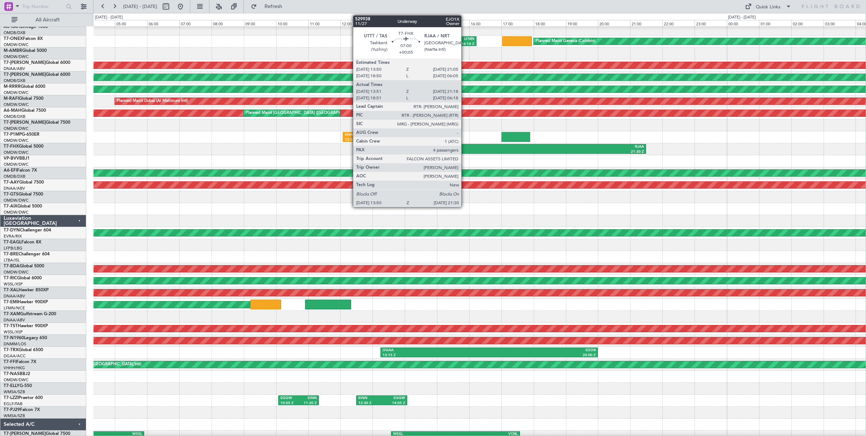
click at [465, 149] on div "13:50 Z" at bounding box center [461, 151] width 121 height 5
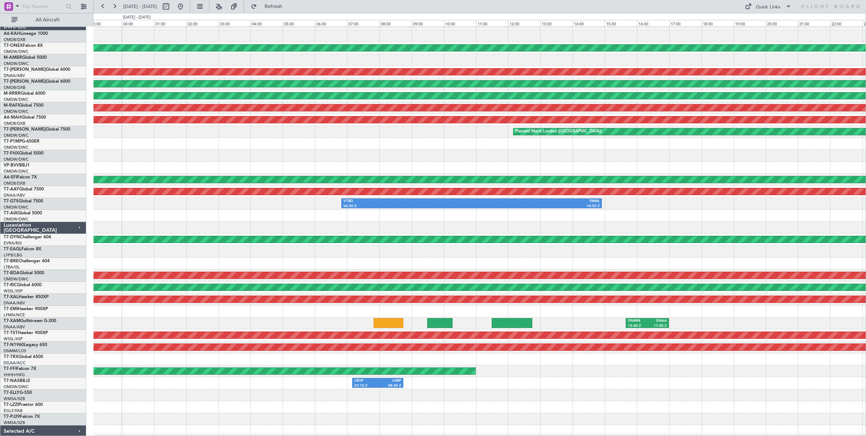
scroll to position [11, 0]
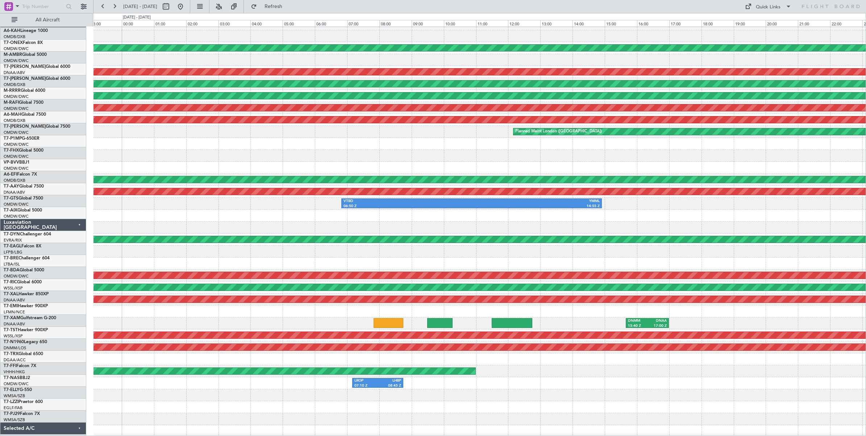
click at [167, 165] on div at bounding box center [480, 168] width 773 height 12
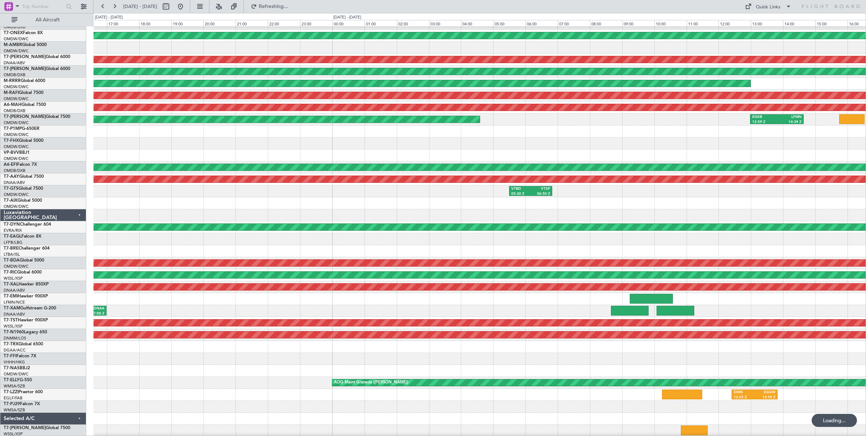
scroll to position [0, 0]
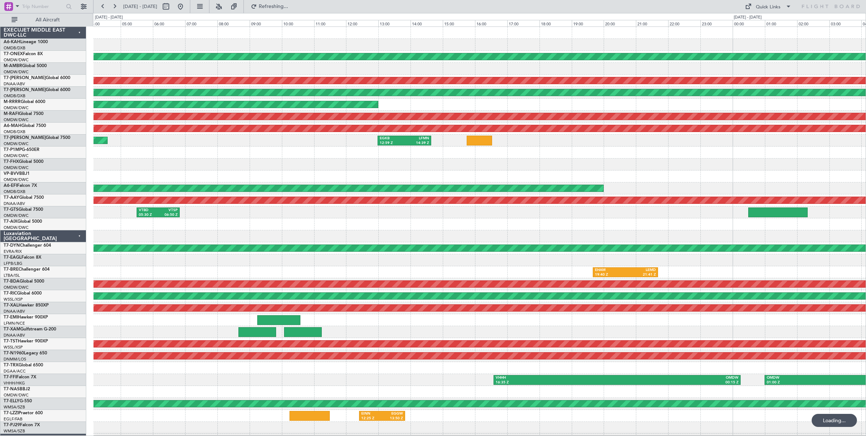
click at [185, 211] on div "3 Flight Legs Planned Maint Geneva ([GEOGRAPHIC_DATA]) Unplanned Maint [GEOGRAP…" at bounding box center [480, 242] width 773 height 431
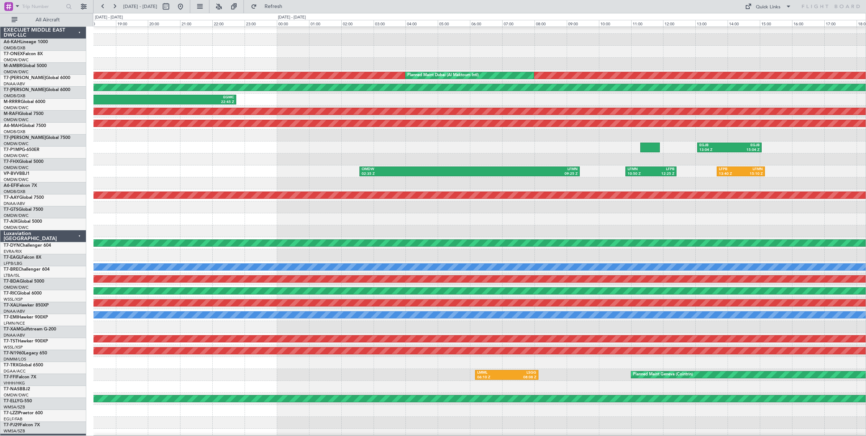
scroll to position [5, 0]
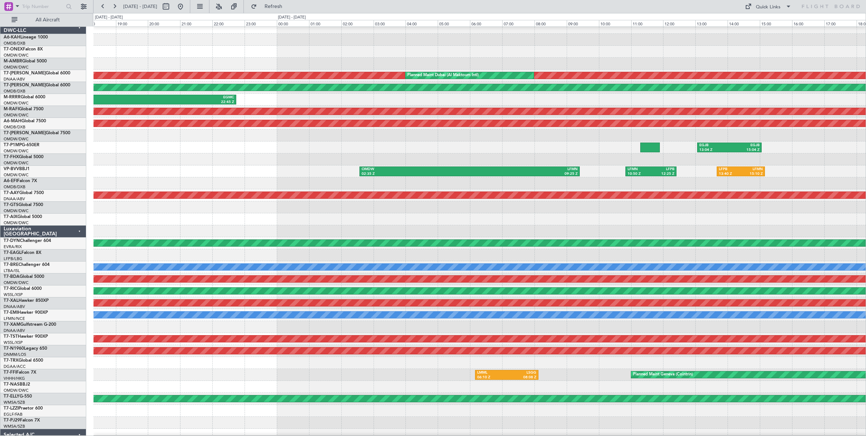
click at [224, 173] on div "OMDW 02:35 Z LFMN 09:25 Z LFMN 10:50 Z LFPB 12:25 Z LFPB 13:40 Z LFMN 15:10 Z" at bounding box center [480, 171] width 773 height 12
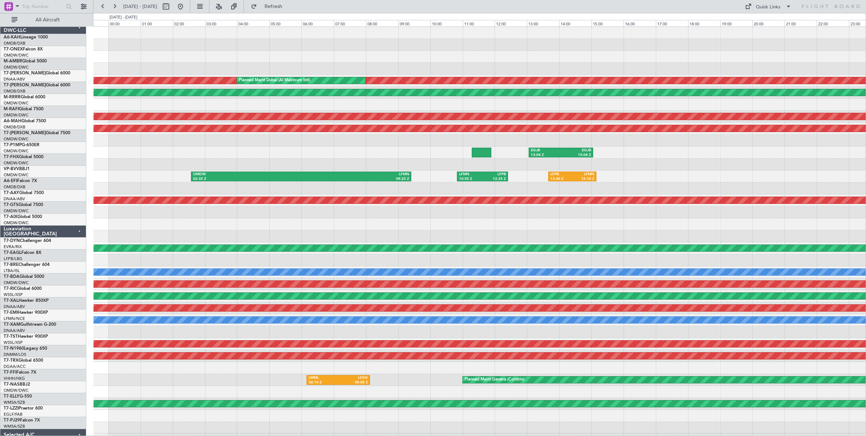
scroll to position [0, 0]
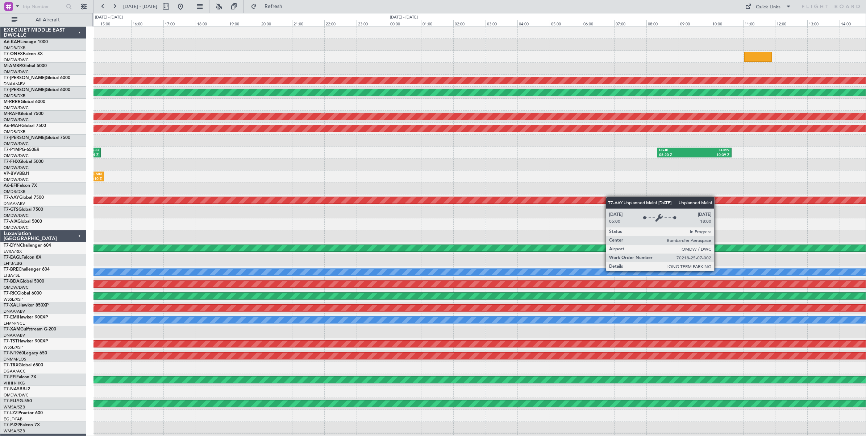
click at [162, 200] on div "Unplanned Maint [GEOGRAPHIC_DATA] (Al Maktoum Intl) AOG Maint [GEOGRAPHIC_DATA]…" at bounding box center [480, 242] width 773 height 431
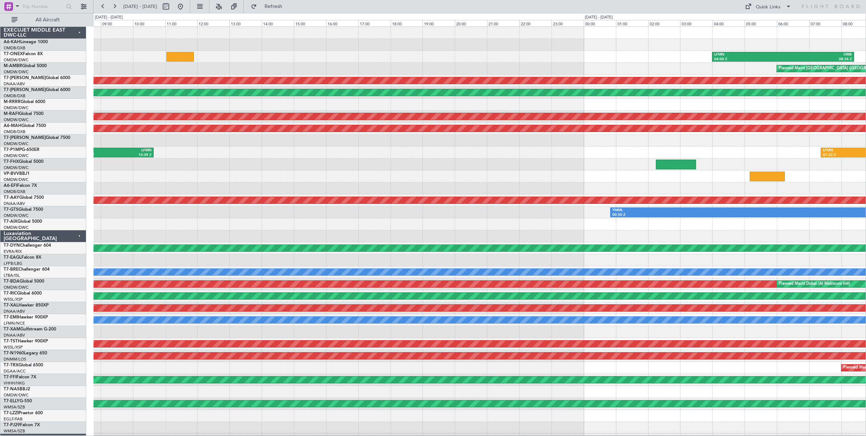
click at [162, 206] on div "LFMN 04:00 Z ORBI 08:24 Z Planned Maint [GEOGRAPHIC_DATA] ([GEOGRAPHIC_DATA]) U…" at bounding box center [480, 242] width 773 height 431
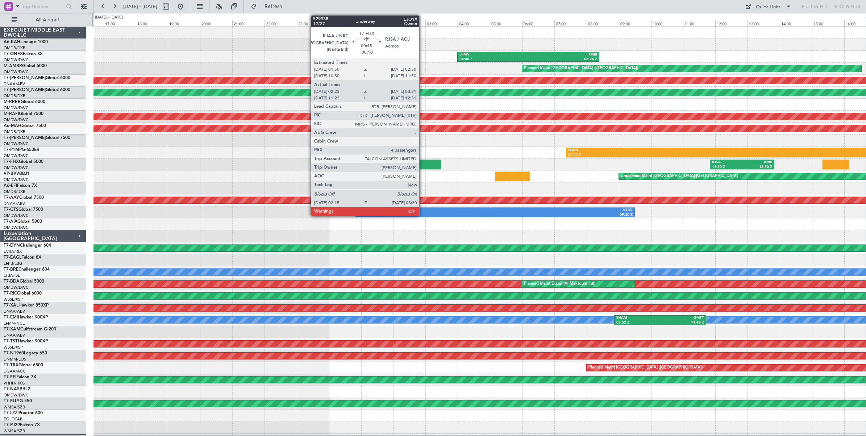
click at [423, 162] on div at bounding box center [421, 165] width 41 height 10
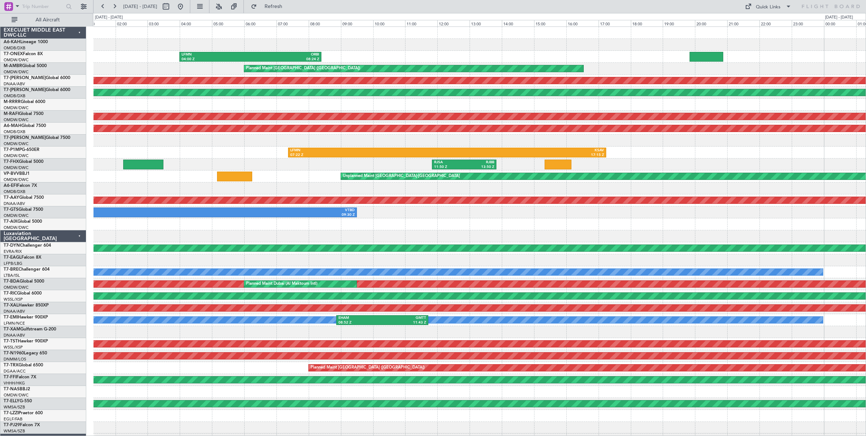
click at [485, 213] on div "Planned Maint [GEOGRAPHIC_DATA] ([GEOGRAPHIC_DATA]) LFMN 04:00 Z ORBI 08:24 Z P…" at bounding box center [480, 242] width 773 height 431
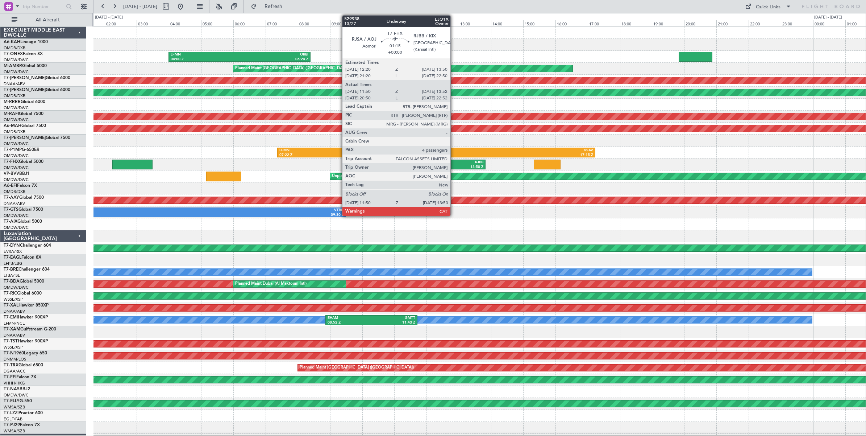
click at [454, 163] on div "RJBB" at bounding box center [469, 162] width 30 height 5
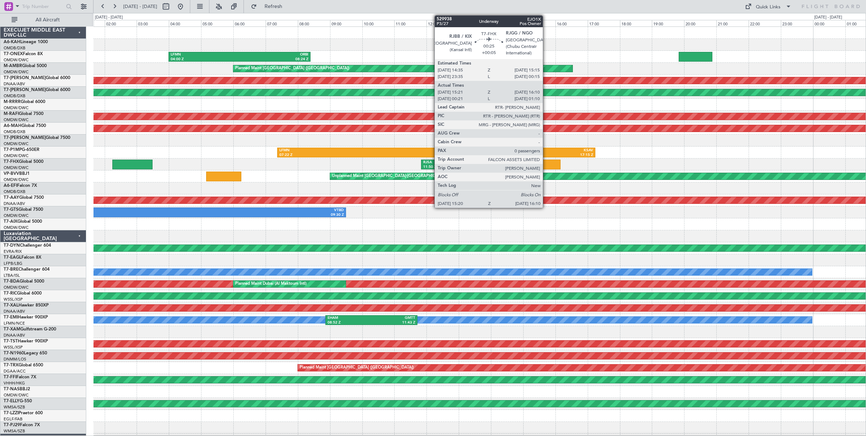
click at [547, 164] on div at bounding box center [547, 165] width 27 height 10
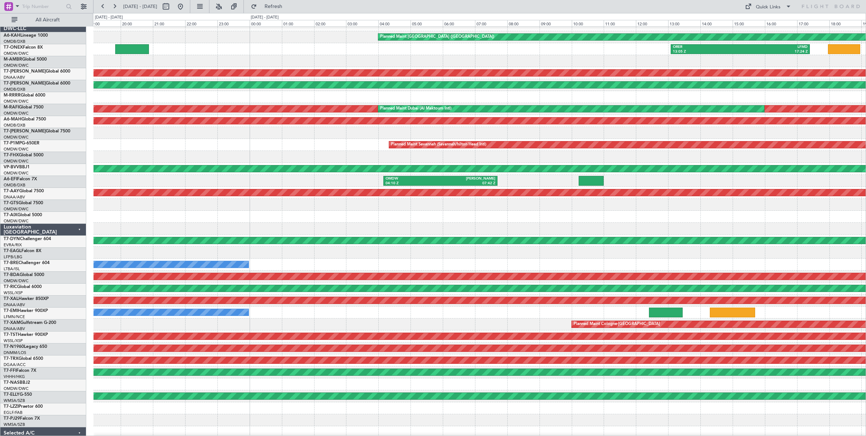
scroll to position [8, 0]
click at [215, 141] on div "Planned Maint Savannah (Savannah/hilton Head Intl) LFMN 07:22 Z KSAV 17:15 Z" at bounding box center [480, 145] width 773 height 12
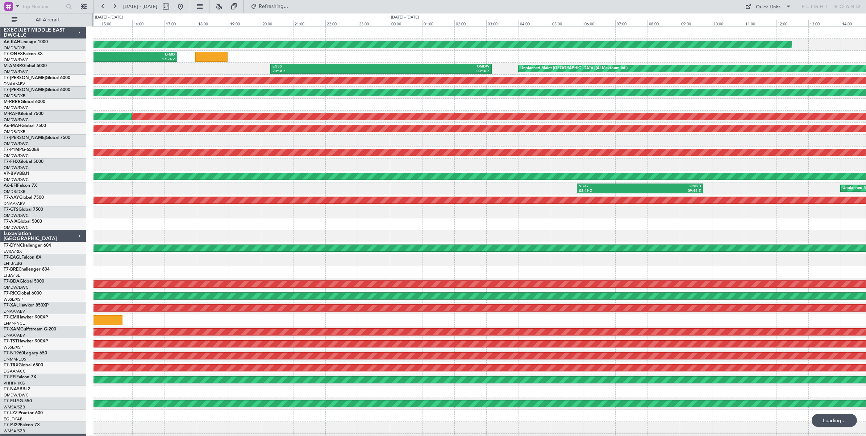
click at [116, 195] on div "Planned Maint [GEOGRAPHIC_DATA] ([GEOGRAPHIC_DATA]) ORER 13:05 Z LFMD 17:24 Z E…" at bounding box center [480, 242] width 773 height 431
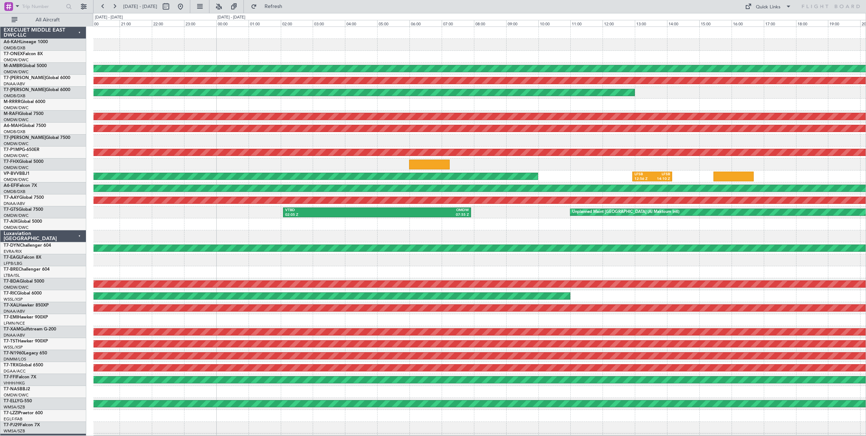
click at [474, 191] on div "Unplanned Maint [GEOGRAPHIC_DATA] (Al Maktoum Intl) Unplanned Maint [GEOGRAPHIC…" at bounding box center [480, 242] width 773 height 431
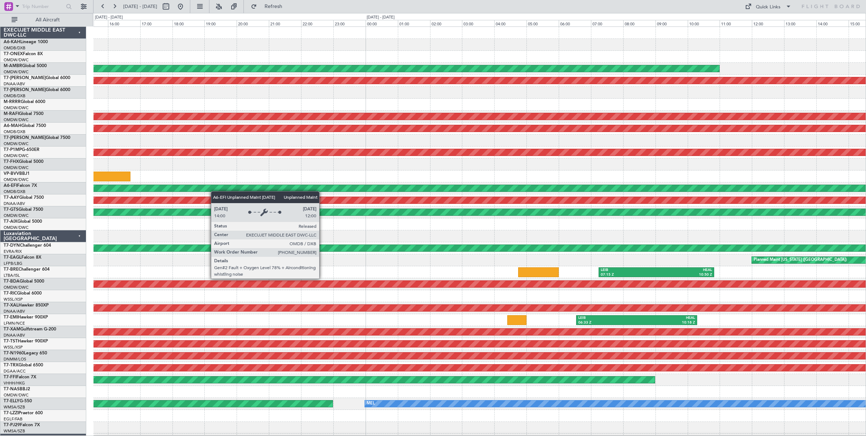
click at [205, 191] on div "Unplanned Maint [GEOGRAPHIC_DATA] (Al Maktoum Intl) Unplanned Maint [GEOGRAPHIC…" at bounding box center [480, 242] width 773 height 431
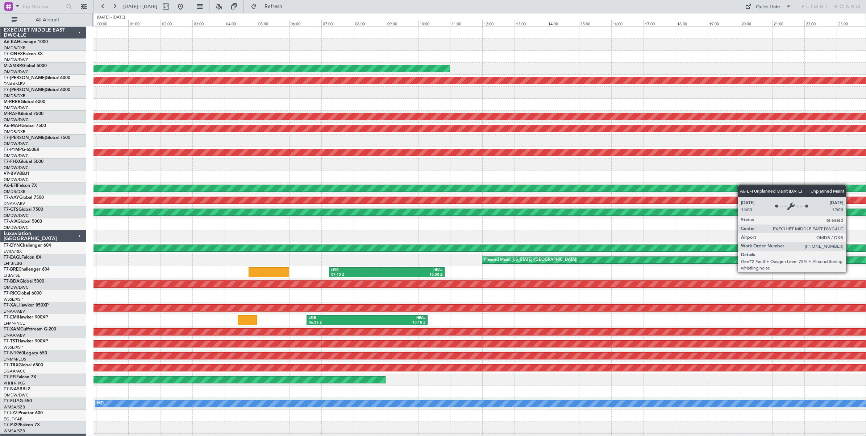
click at [167, 190] on div "Unplanned Maint [GEOGRAPHIC_DATA] (Al Maktoum Intl) Unplanned Maint [GEOGRAPHIC…" at bounding box center [480, 242] width 773 height 431
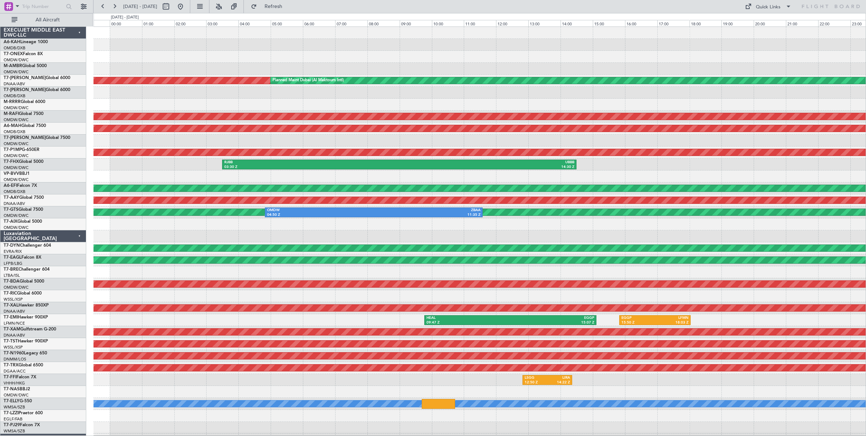
click at [234, 179] on div at bounding box center [480, 176] width 773 height 12
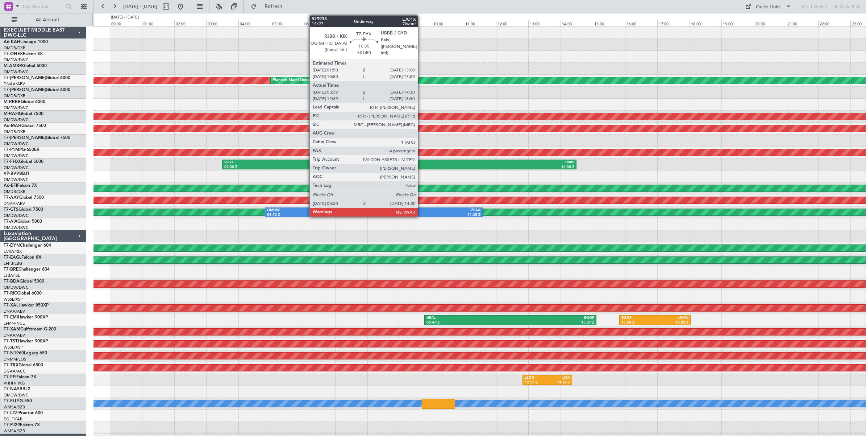
click at [422, 165] on div "14:30 Z" at bounding box center [487, 167] width 175 height 5
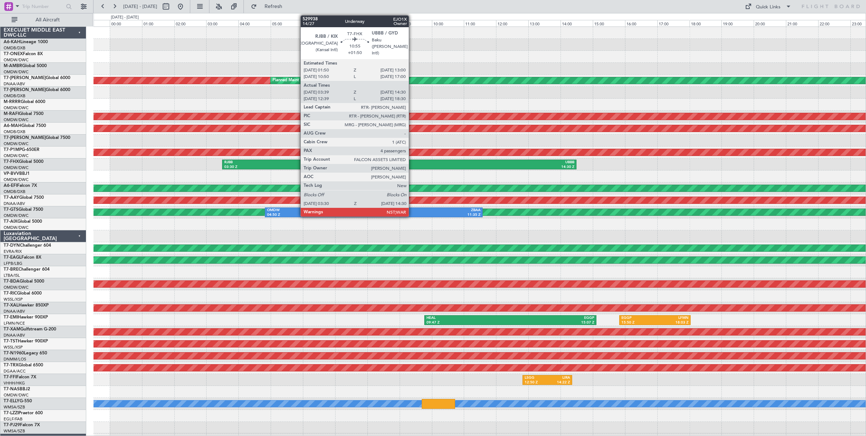
click at [413, 162] on div "UBBB" at bounding box center [487, 162] width 175 height 5
